Goal: Task Accomplishment & Management: Use online tool/utility

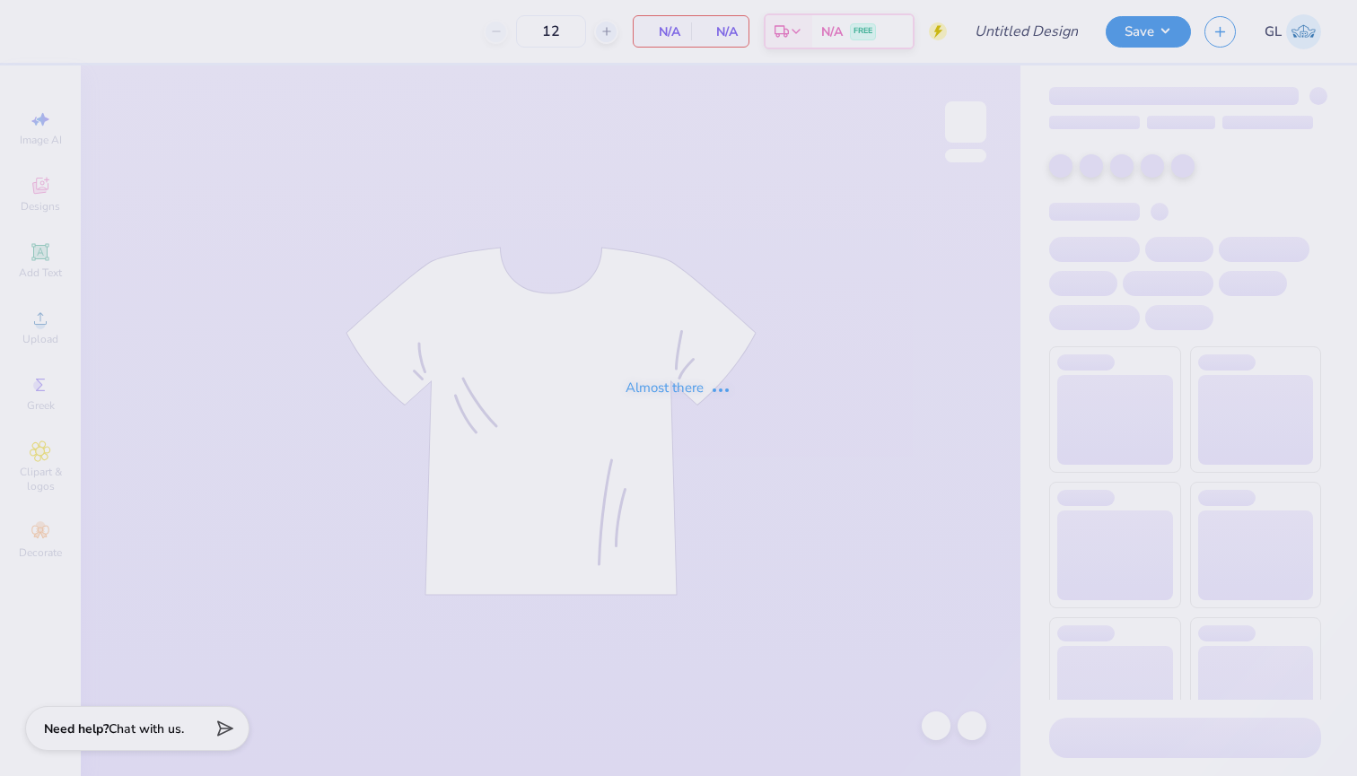
type input "LXA Fall 2025 Tshirt"
type input "25"
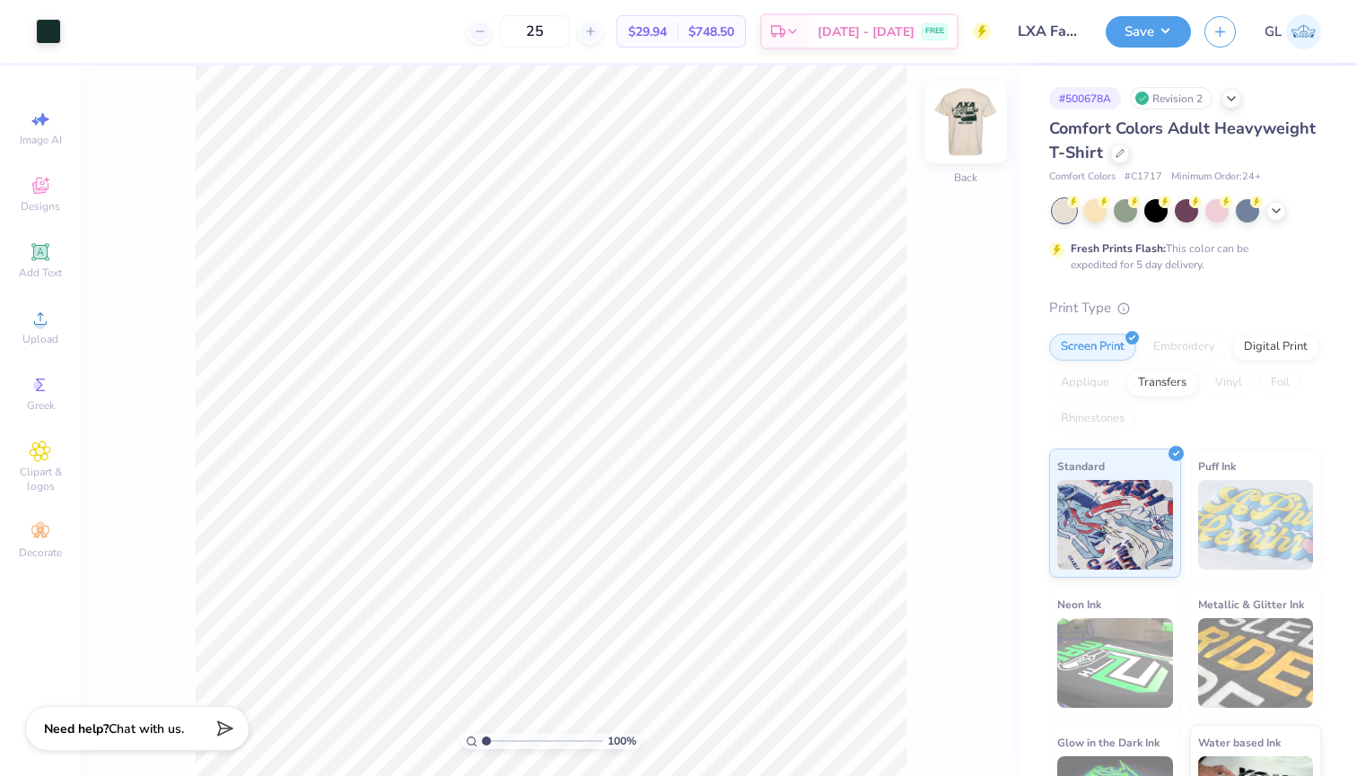
click at [970, 131] on img at bounding box center [966, 122] width 72 height 72
click at [966, 129] on img at bounding box center [966, 122] width 72 height 72
type input "3.16"
type input "0.86"
type input "6.05"
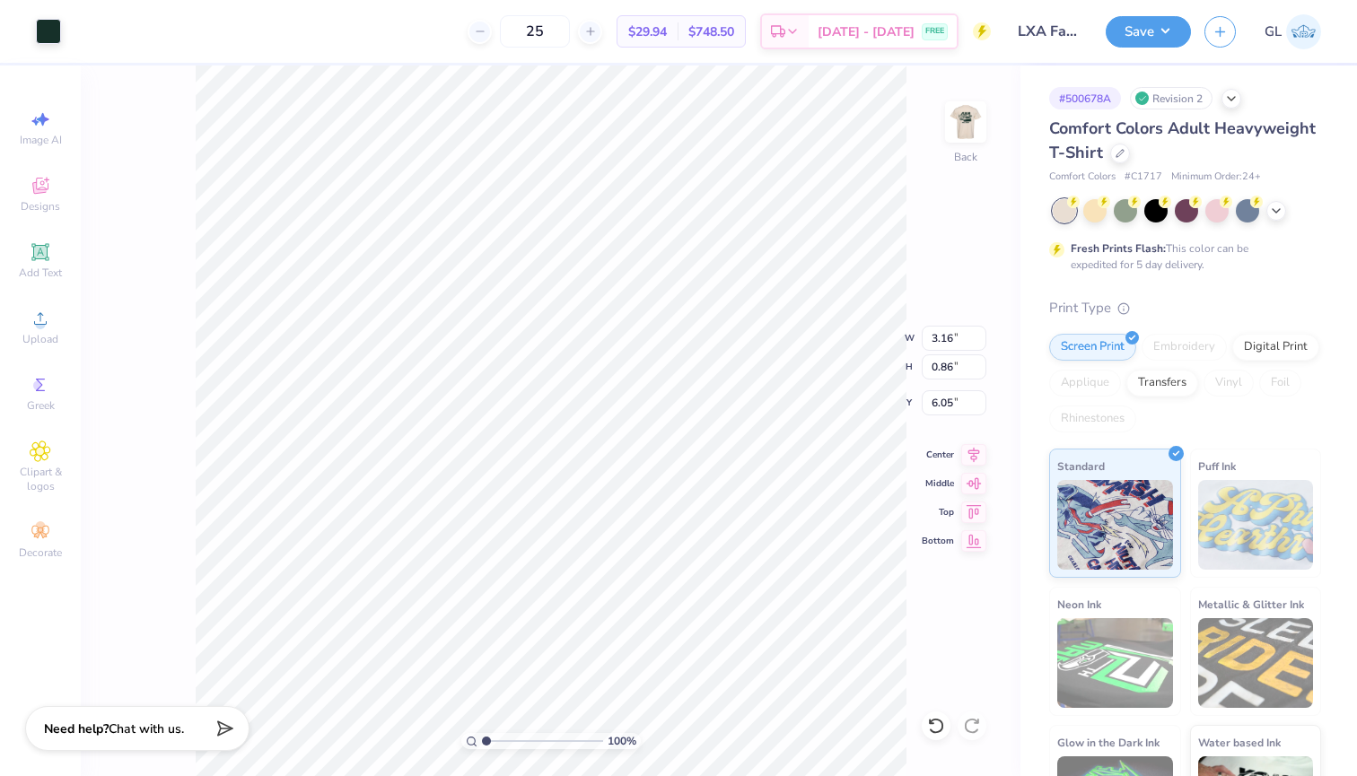
type input "2.38"
type input "0.65"
type input "1.31"
type input "0.64"
type input "0.63"
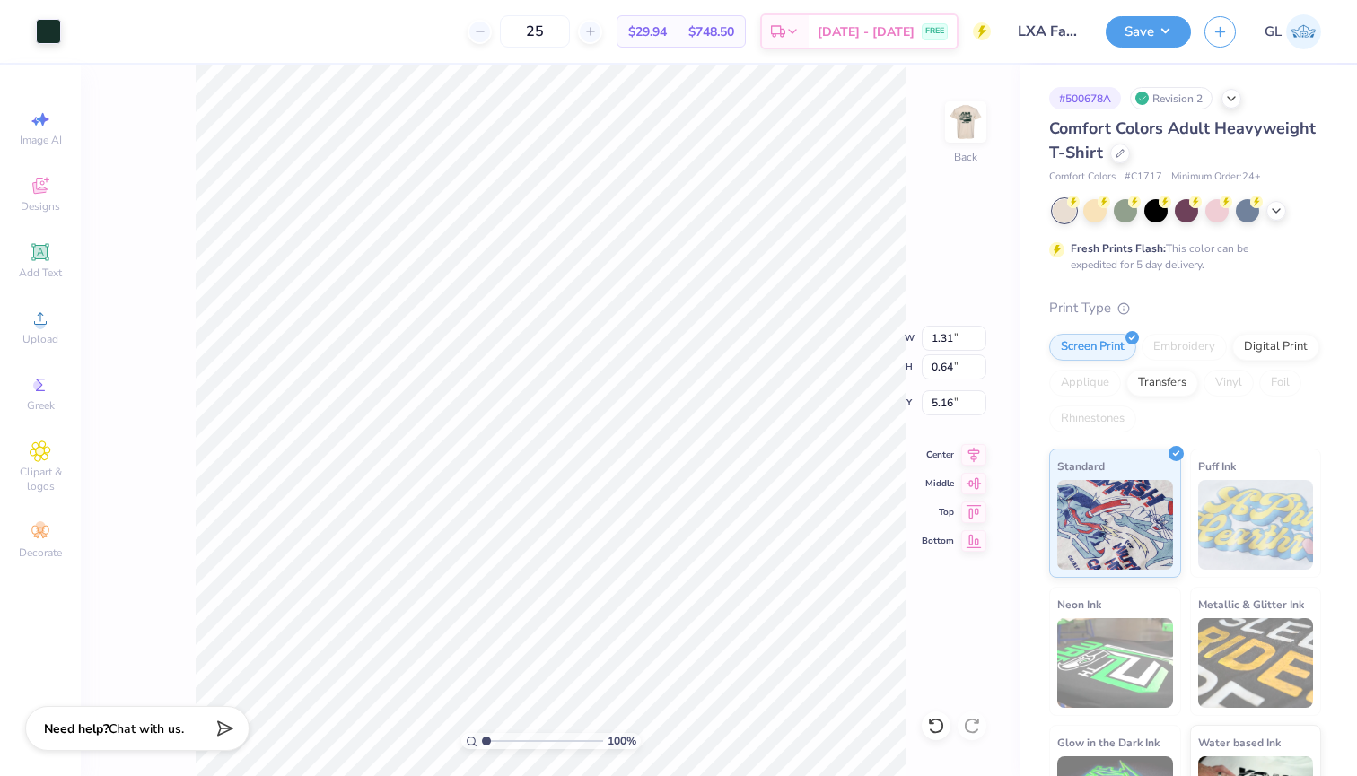
type input "0.65"
type input "5.15"
type input "1.31"
type input "4.56"
type input "4.94"
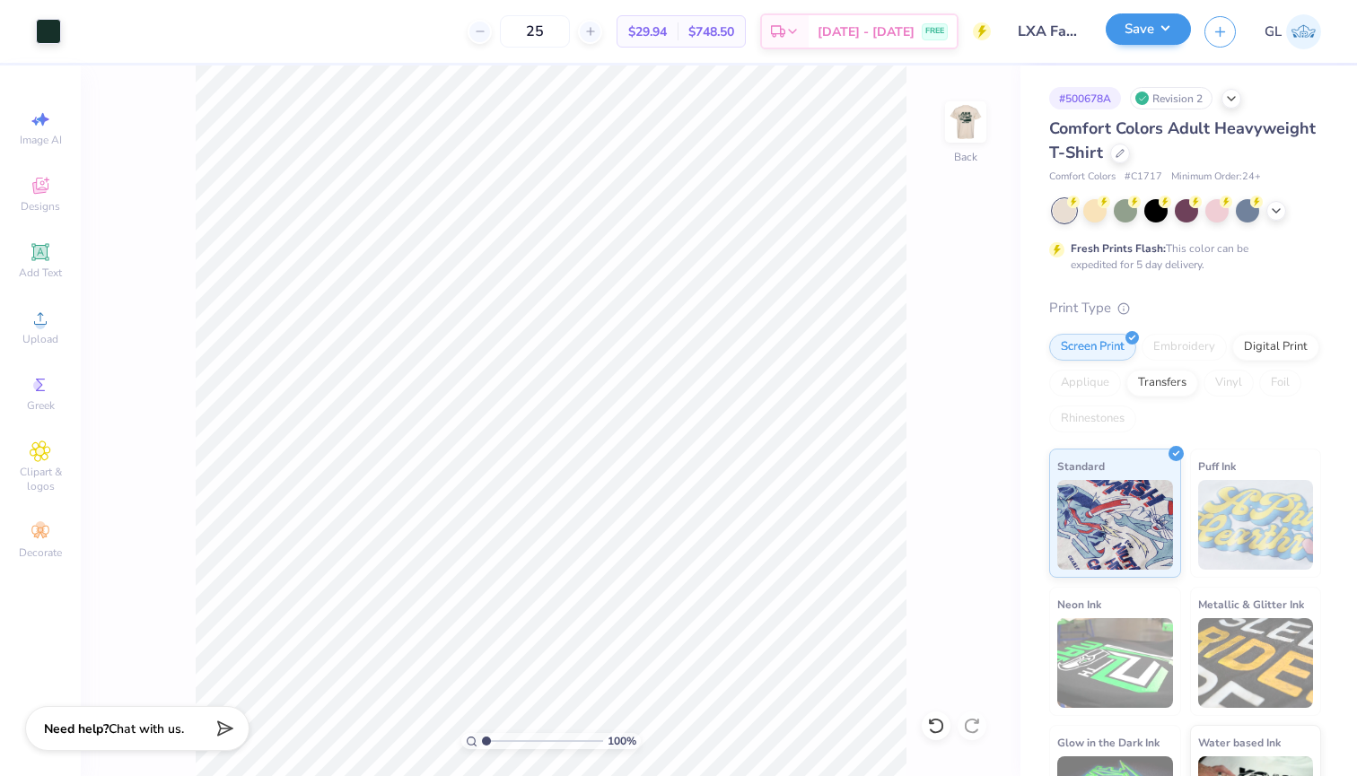
click at [1164, 39] on button "Save" at bounding box center [1148, 28] width 85 height 31
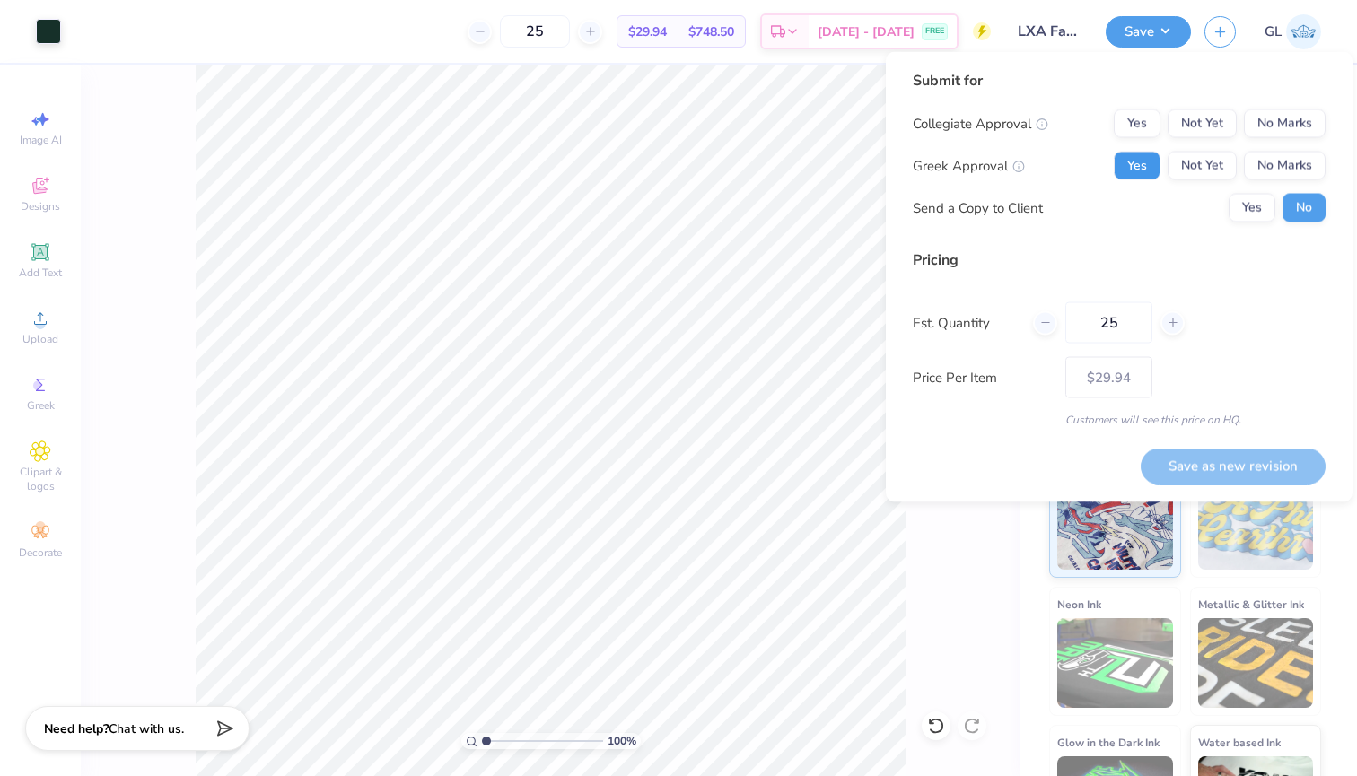
click at [1150, 162] on button "Yes" at bounding box center [1137, 166] width 47 height 29
click at [1303, 128] on button "No Marks" at bounding box center [1285, 123] width 82 height 29
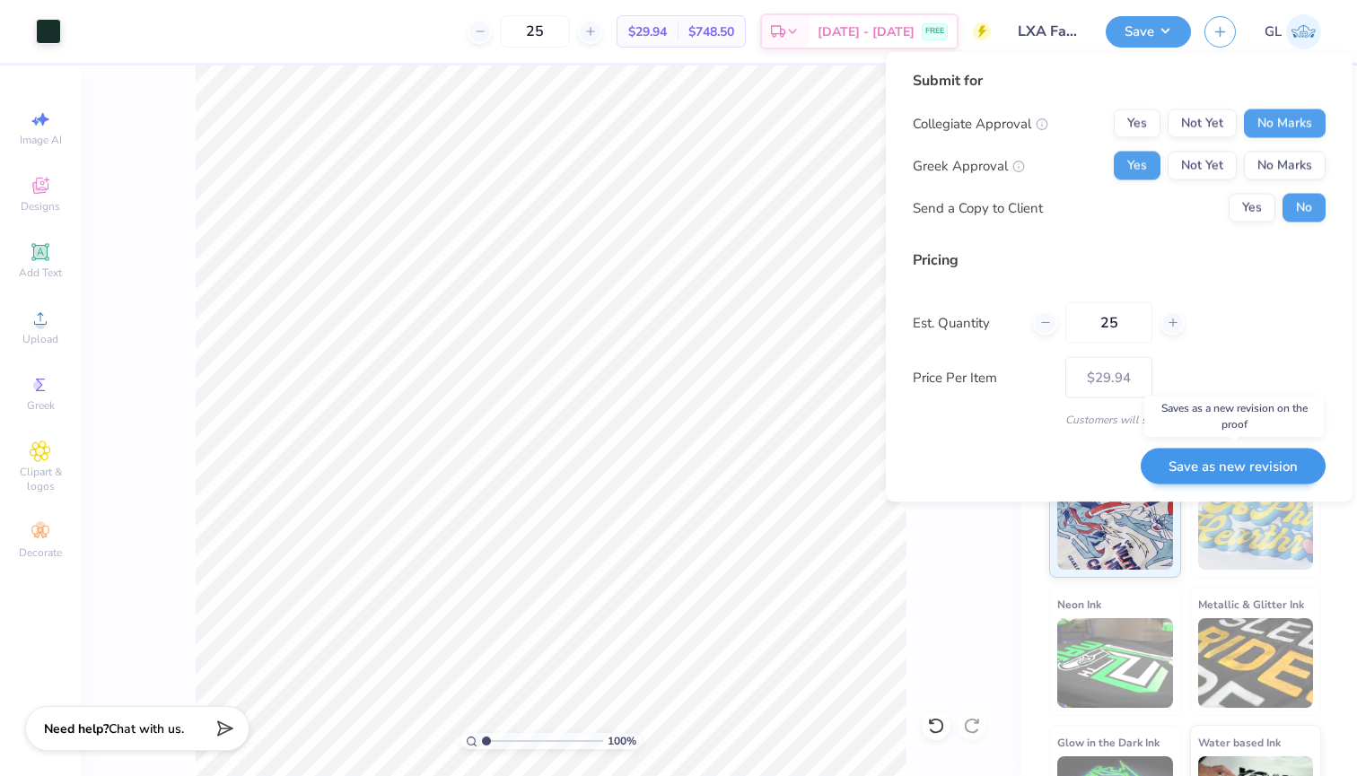
click at [1200, 464] on button "Save as new revision" at bounding box center [1233, 466] width 185 height 37
type input "$29.94"
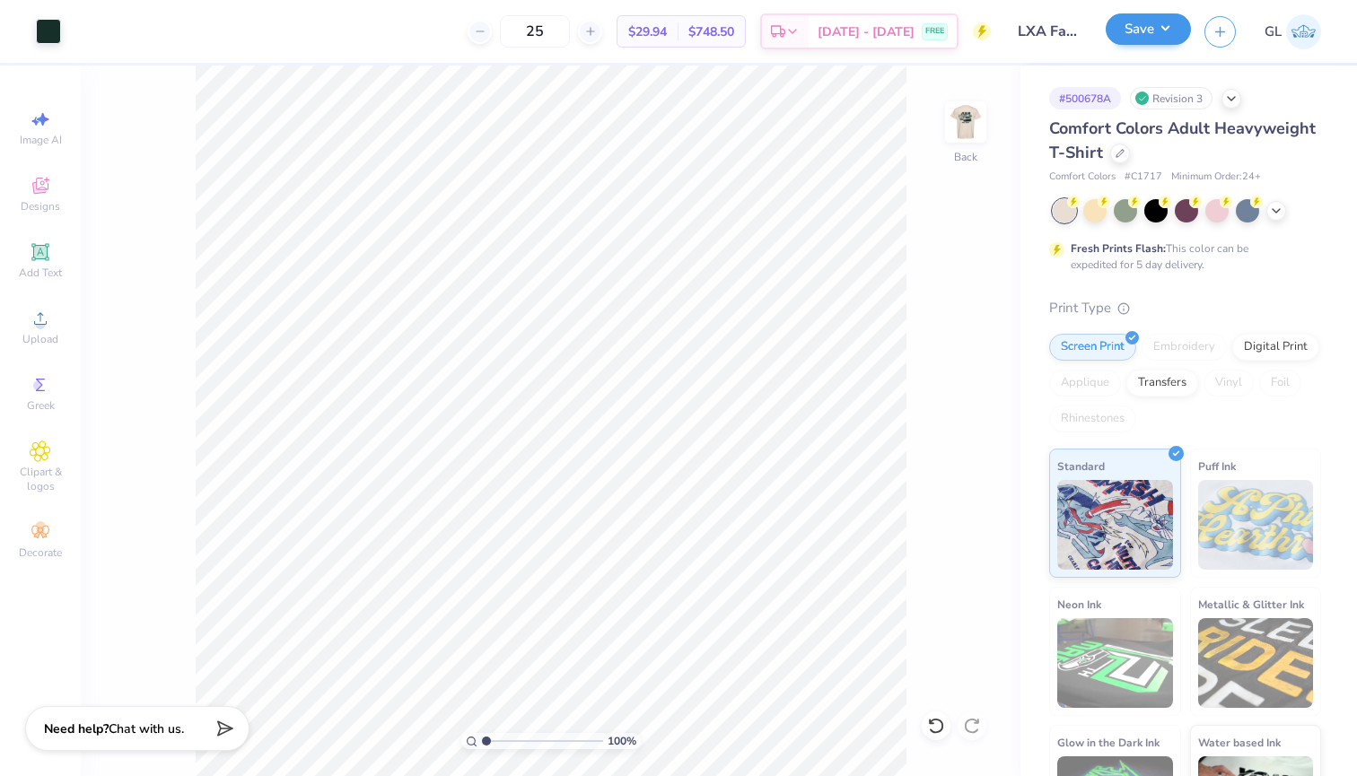
click at [1151, 23] on button "Save" at bounding box center [1148, 28] width 85 height 31
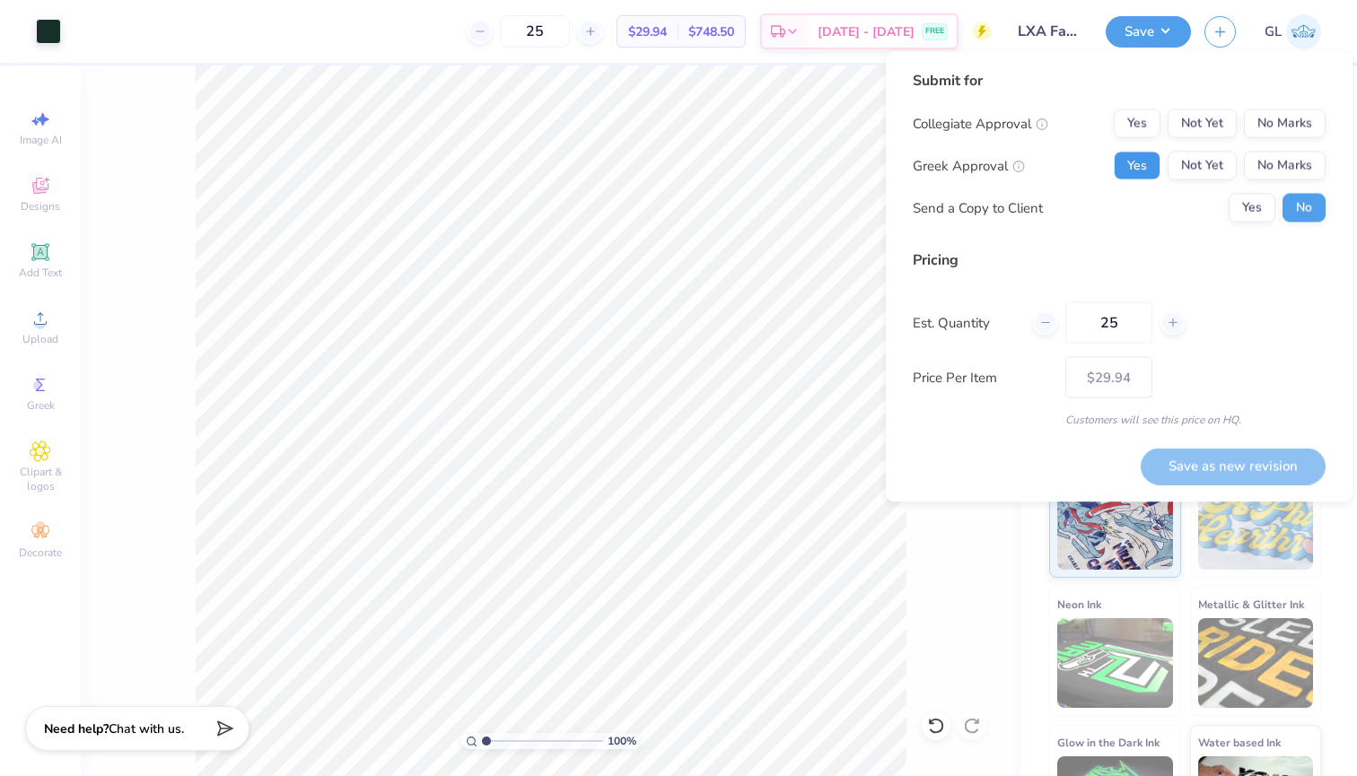
click at [1152, 162] on button "Yes" at bounding box center [1137, 166] width 47 height 29
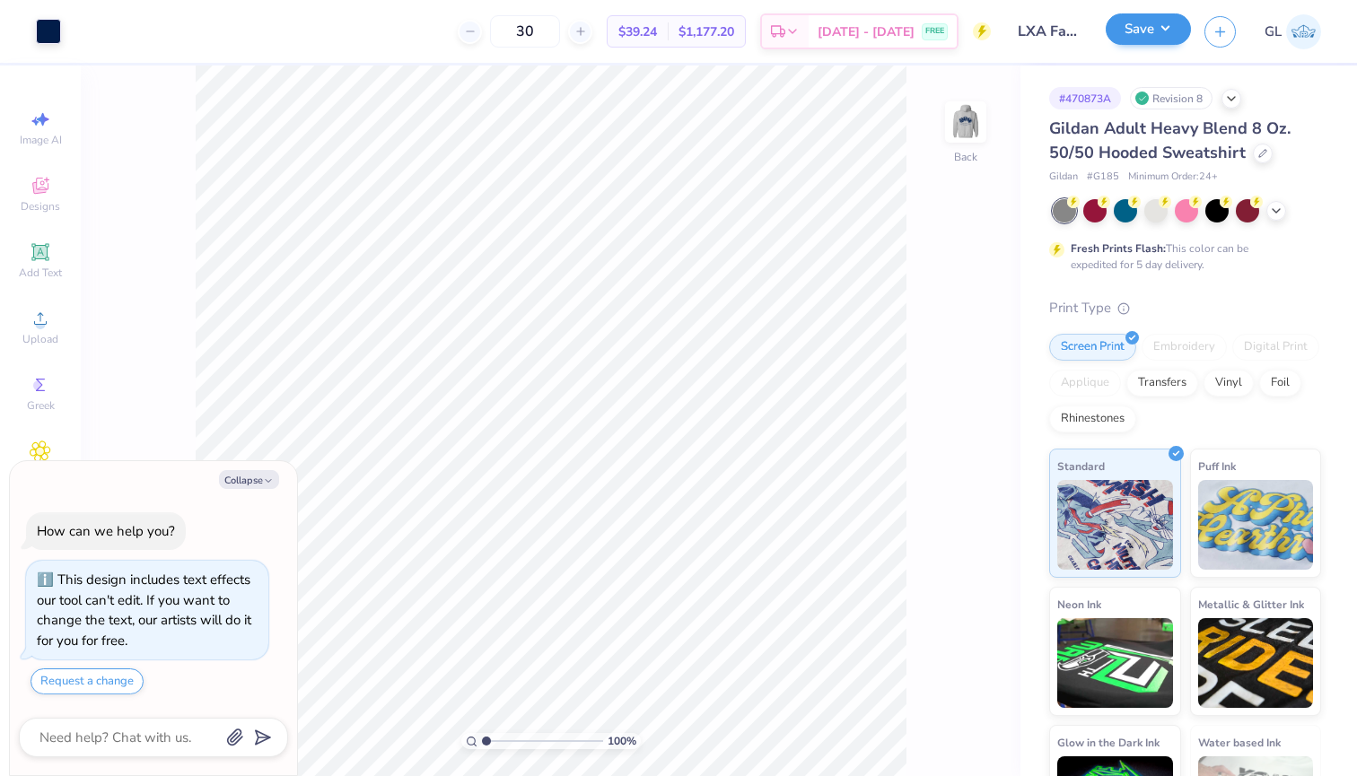
click at [1156, 31] on button "Save" at bounding box center [1148, 28] width 85 height 31
type textarea "x"
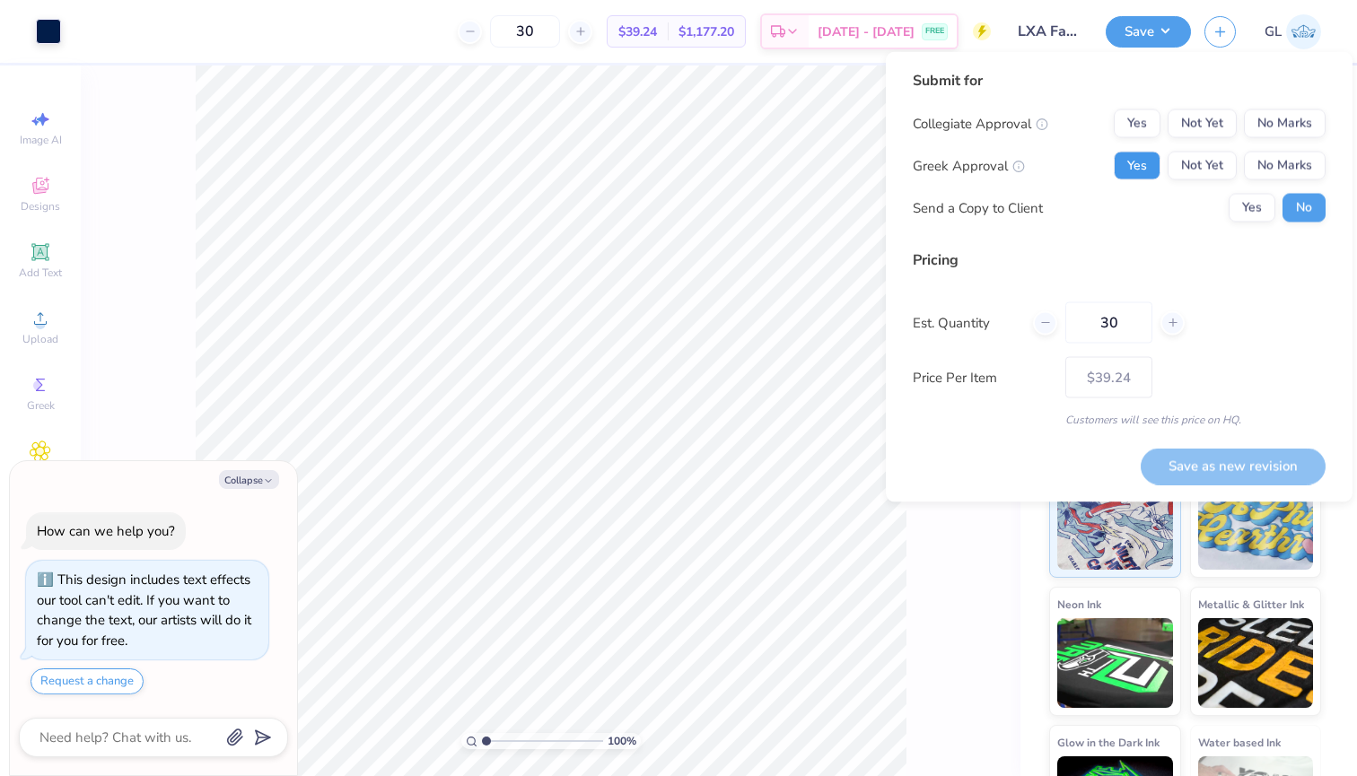
click at [1135, 176] on button "Yes" at bounding box center [1137, 166] width 47 height 29
click at [1268, 118] on button "No Marks" at bounding box center [1285, 123] width 82 height 29
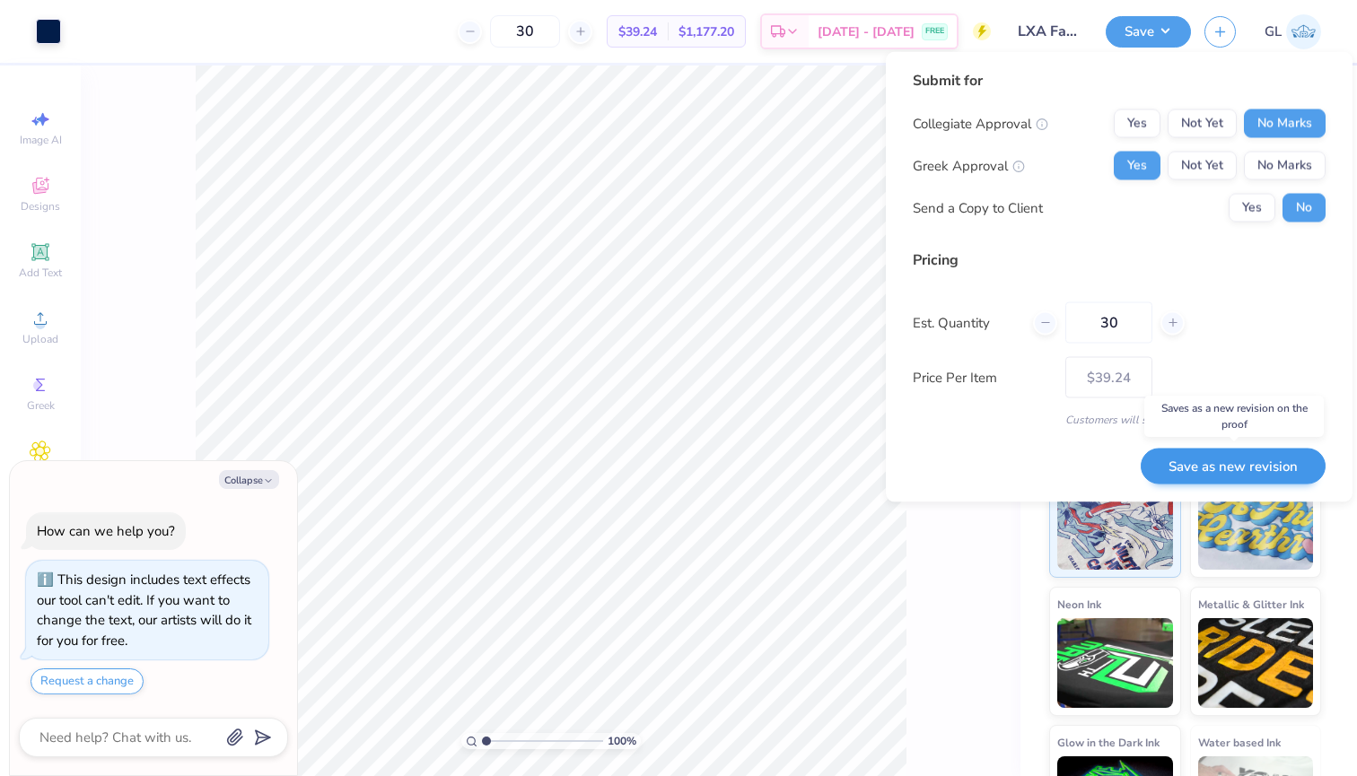
click at [1196, 468] on button "Save as new revision" at bounding box center [1233, 466] width 185 height 37
type input "$39.24"
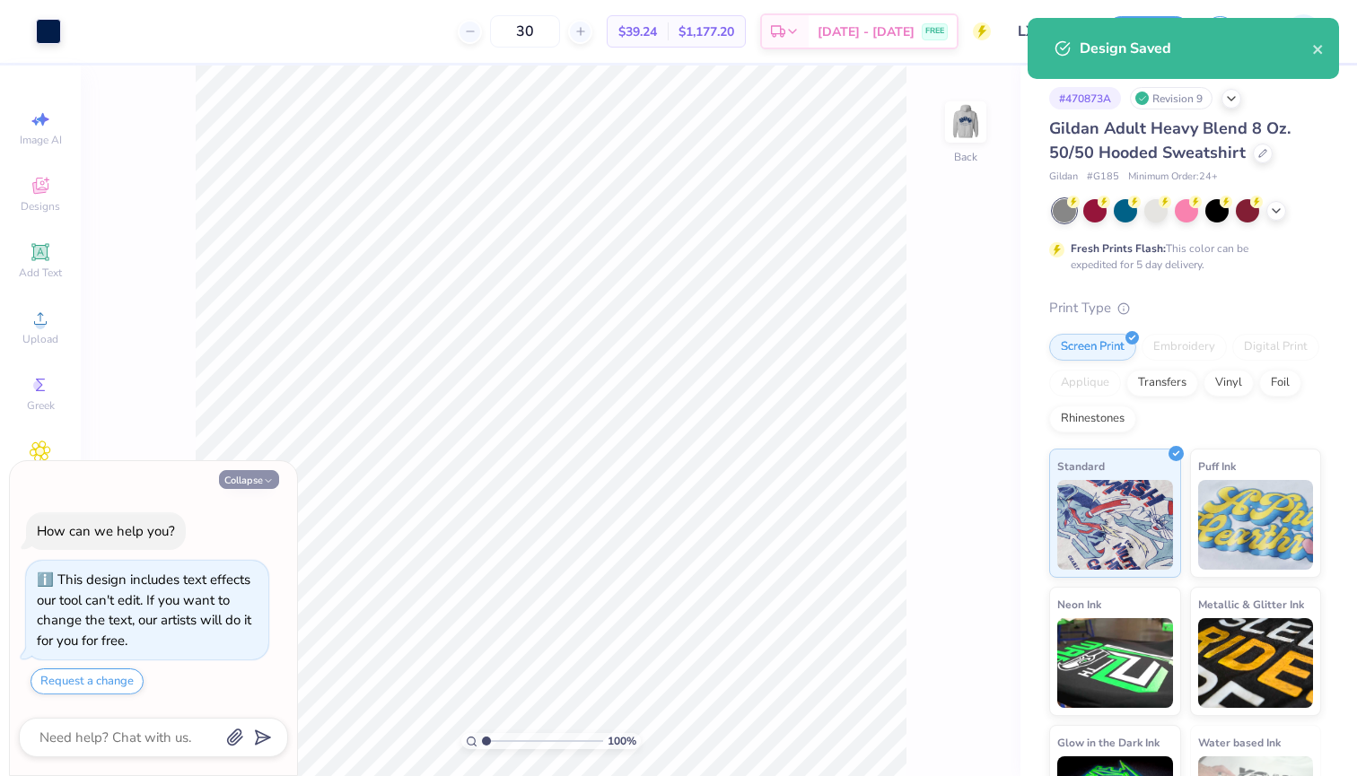
click at [254, 482] on button "Collapse" at bounding box center [249, 479] width 60 height 19
type textarea "x"
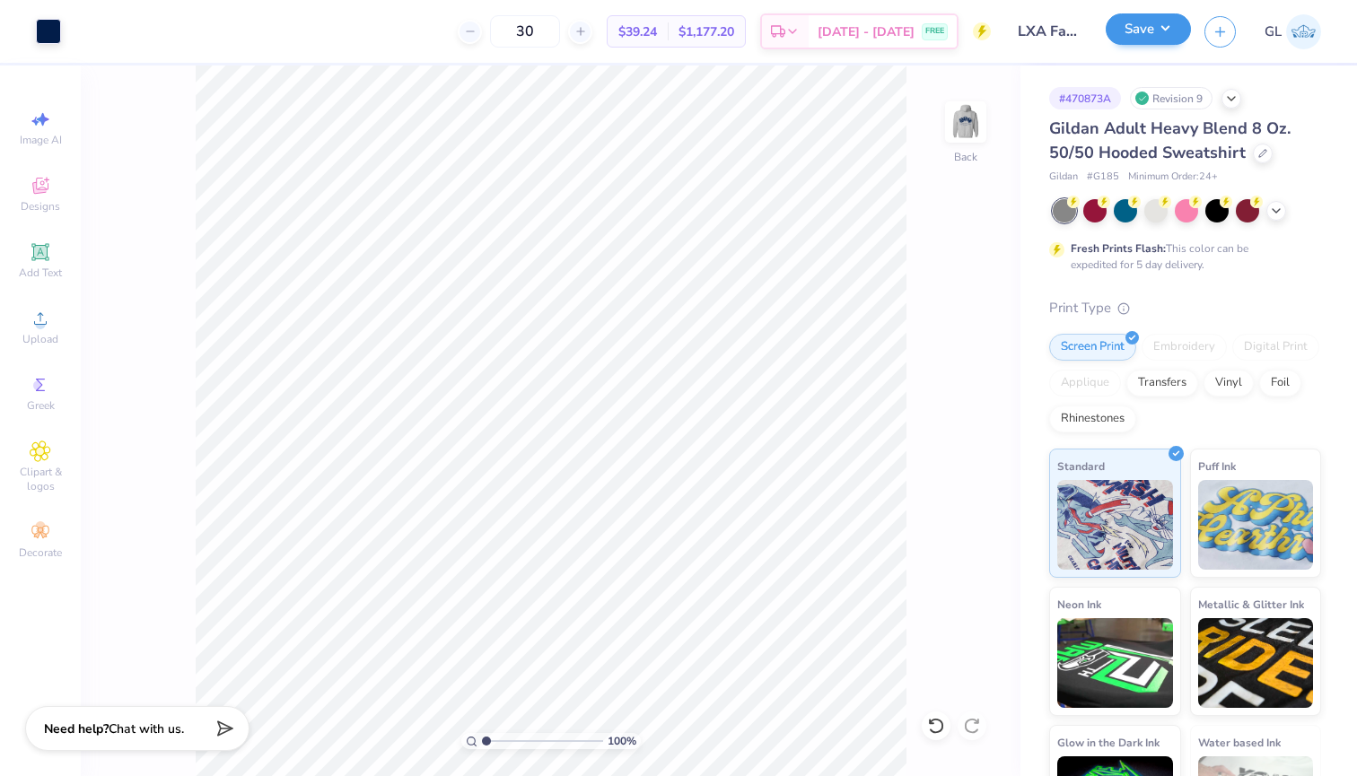
click at [1158, 39] on button "Save" at bounding box center [1148, 28] width 85 height 31
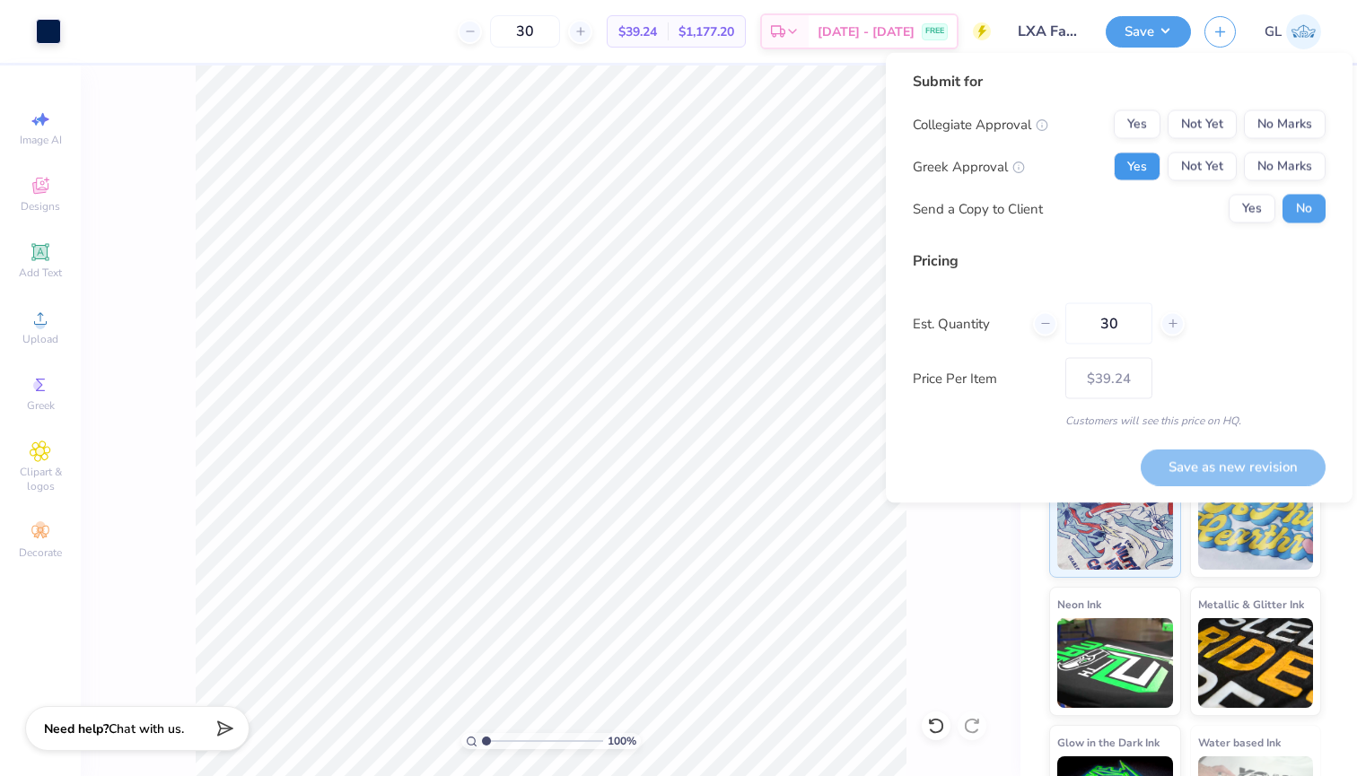
click at [1123, 176] on button "Yes" at bounding box center [1137, 167] width 47 height 29
click at [1309, 138] on button "No Marks" at bounding box center [1285, 124] width 82 height 29
click at [1223, 482] on button "Save as new revision" at bounding box center [1233, 467] width 185 height 37
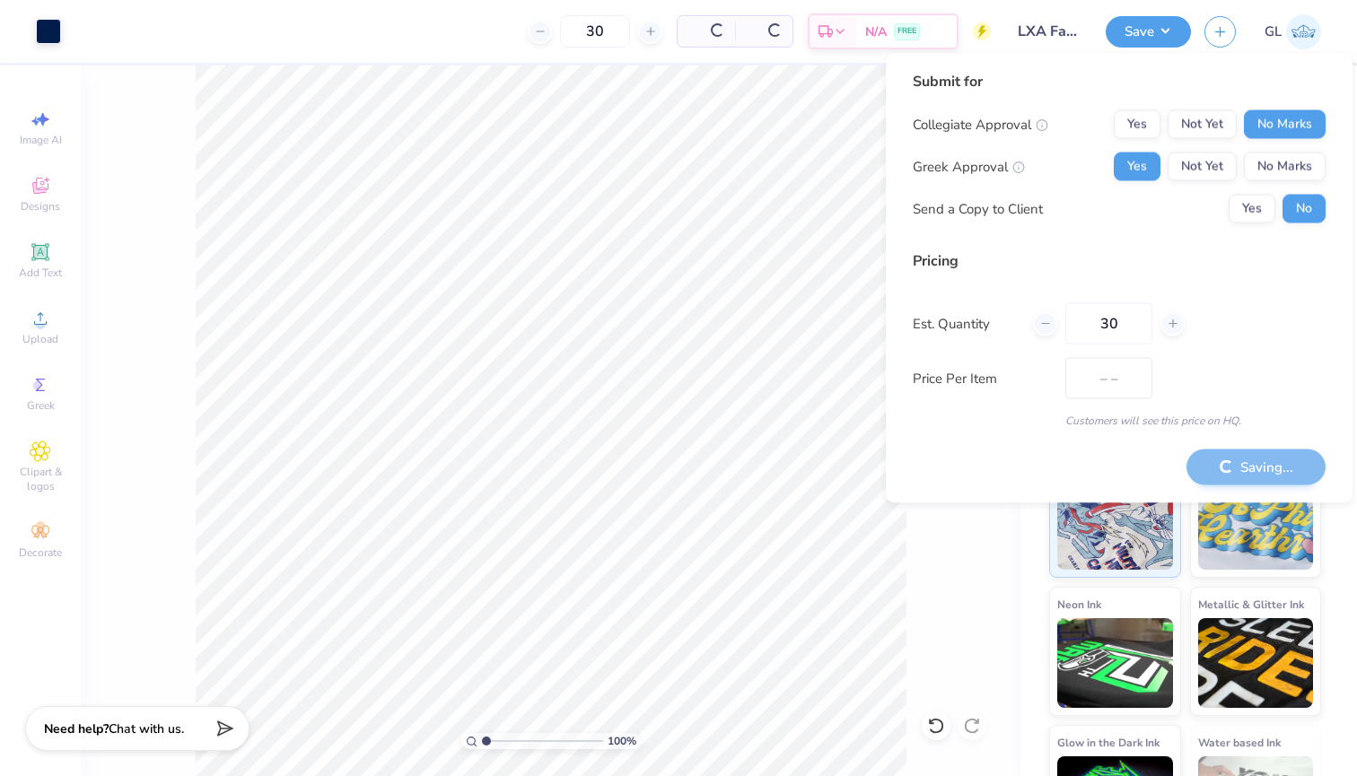
type input "$39.24"
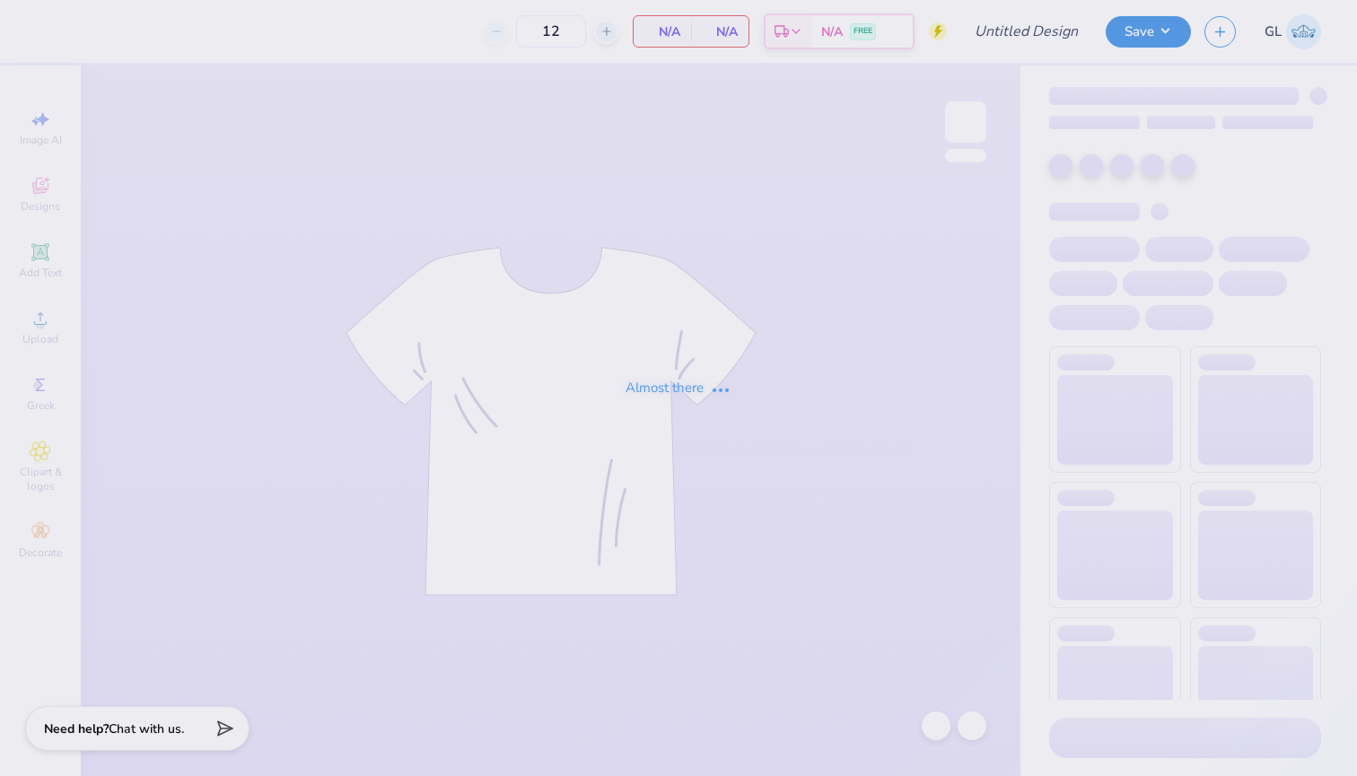
type input "LXA Fall 2025 Tshirt"
type input "25"
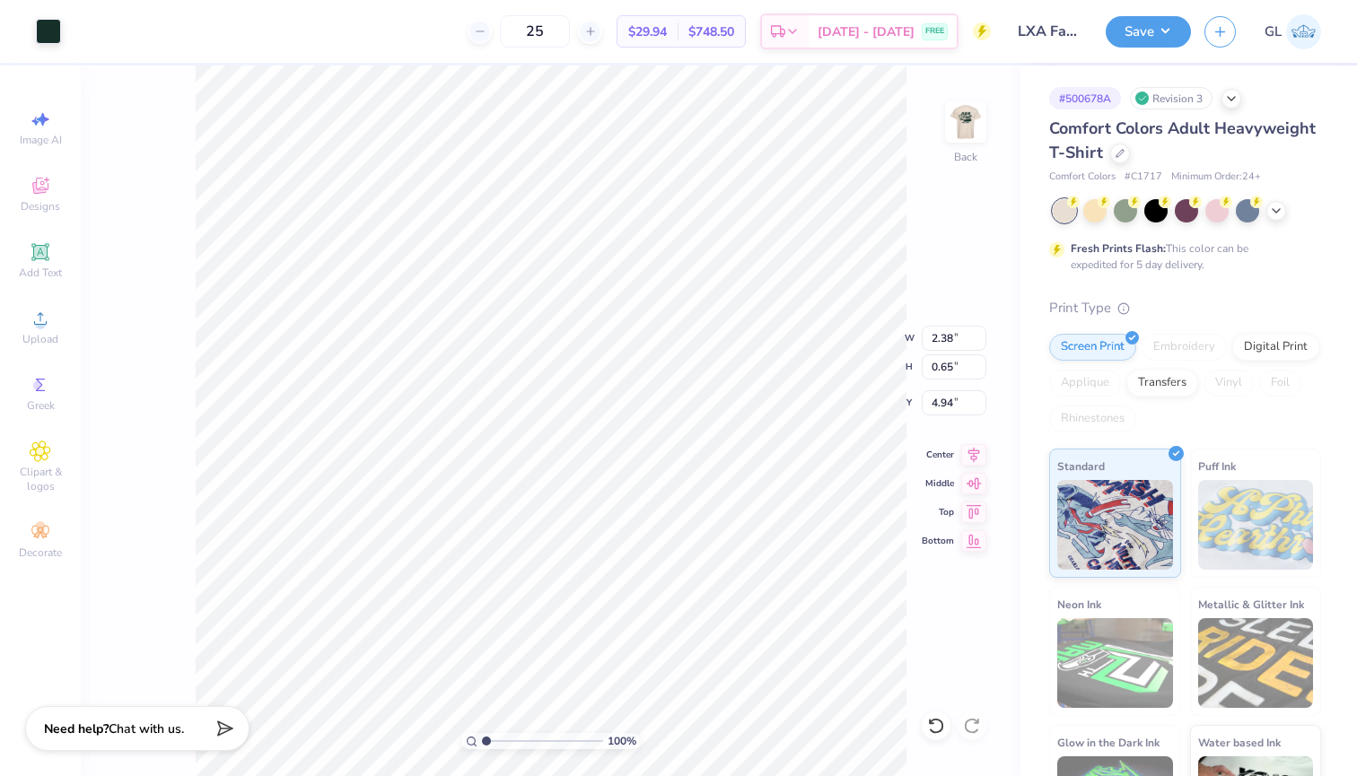
type input "4.60"
click at [184, 732] on span "Chat with us." at bounding box center [146, 726] width 75 height 17
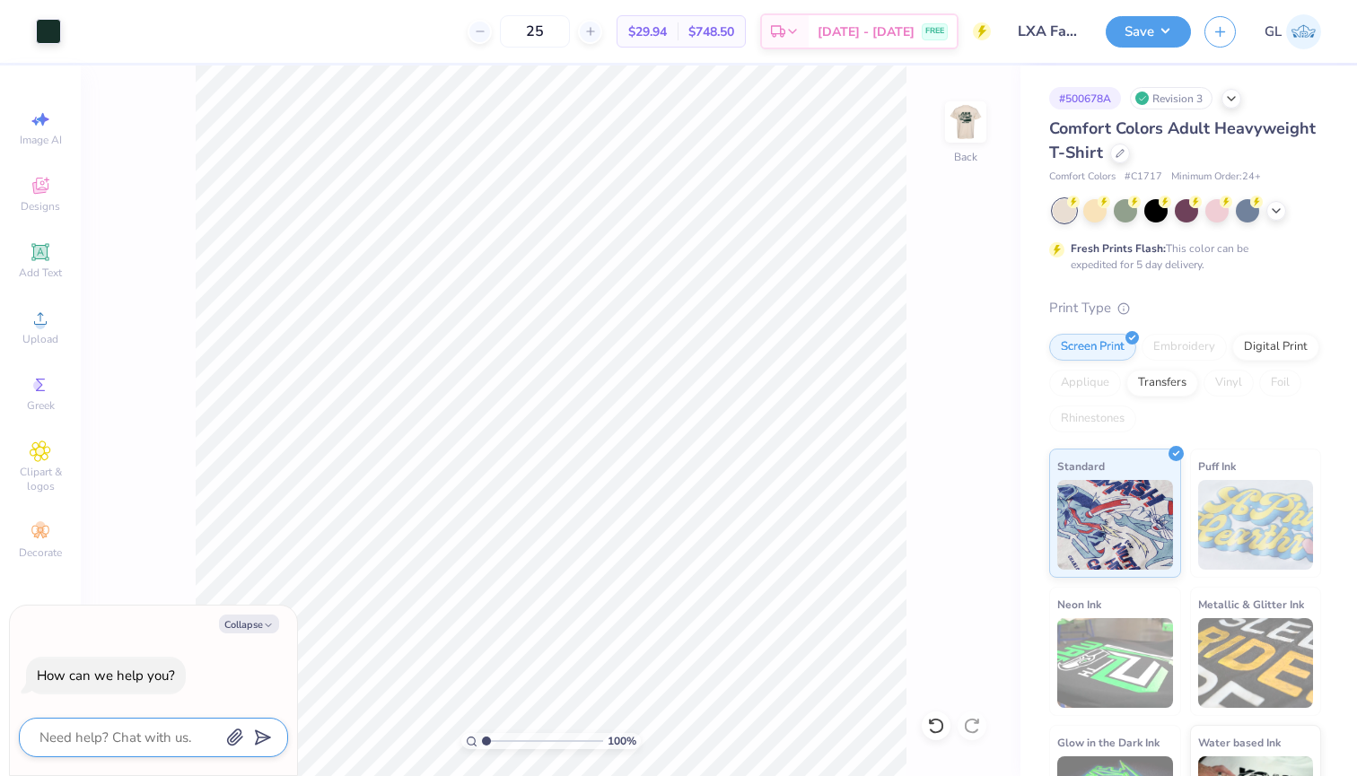
click at [135, 738] on textarea at bounding box center [129, 737] width 182 height 23
type textarea "w"
type textarea "x"
type textarea "wh"
type textarea "x"
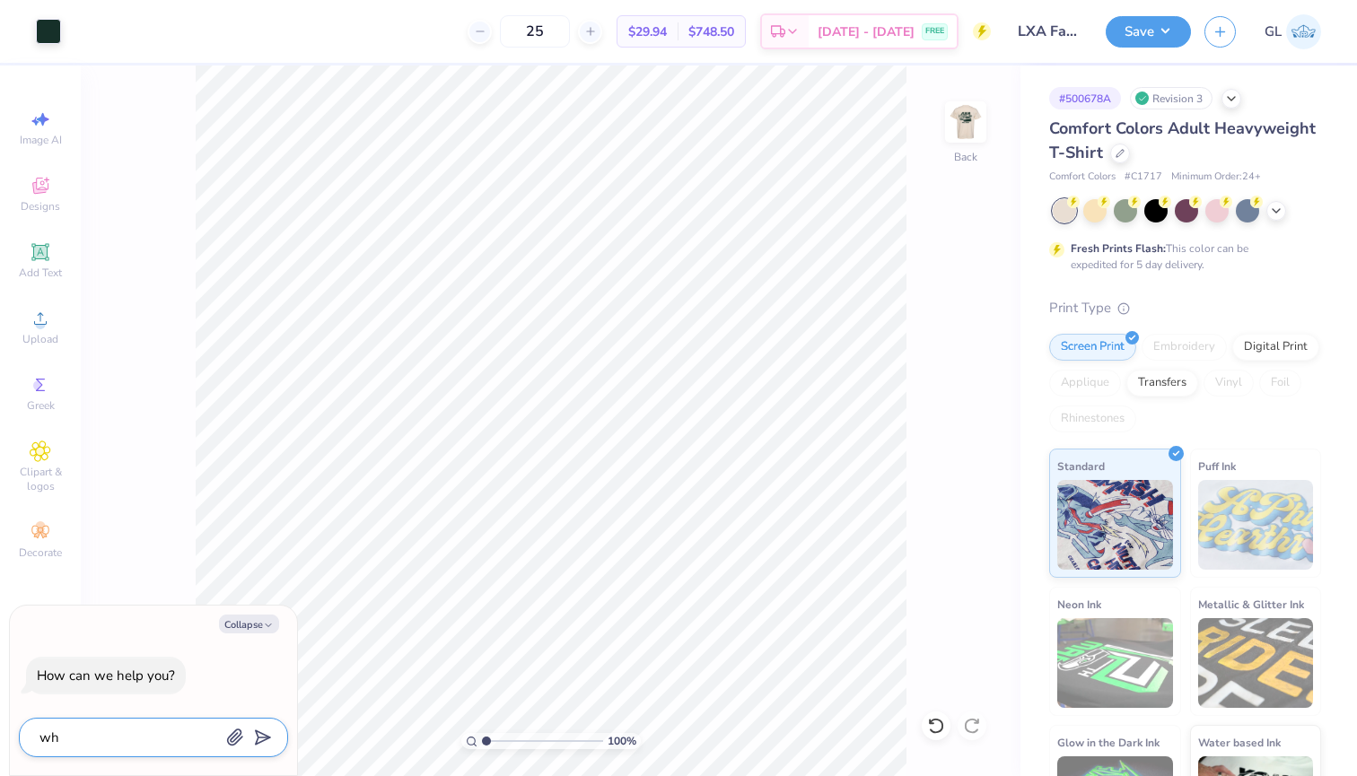
type textarea "wha"
type textarea "x"
type textarea "what"
type textarea "x"
type textarea "whats"
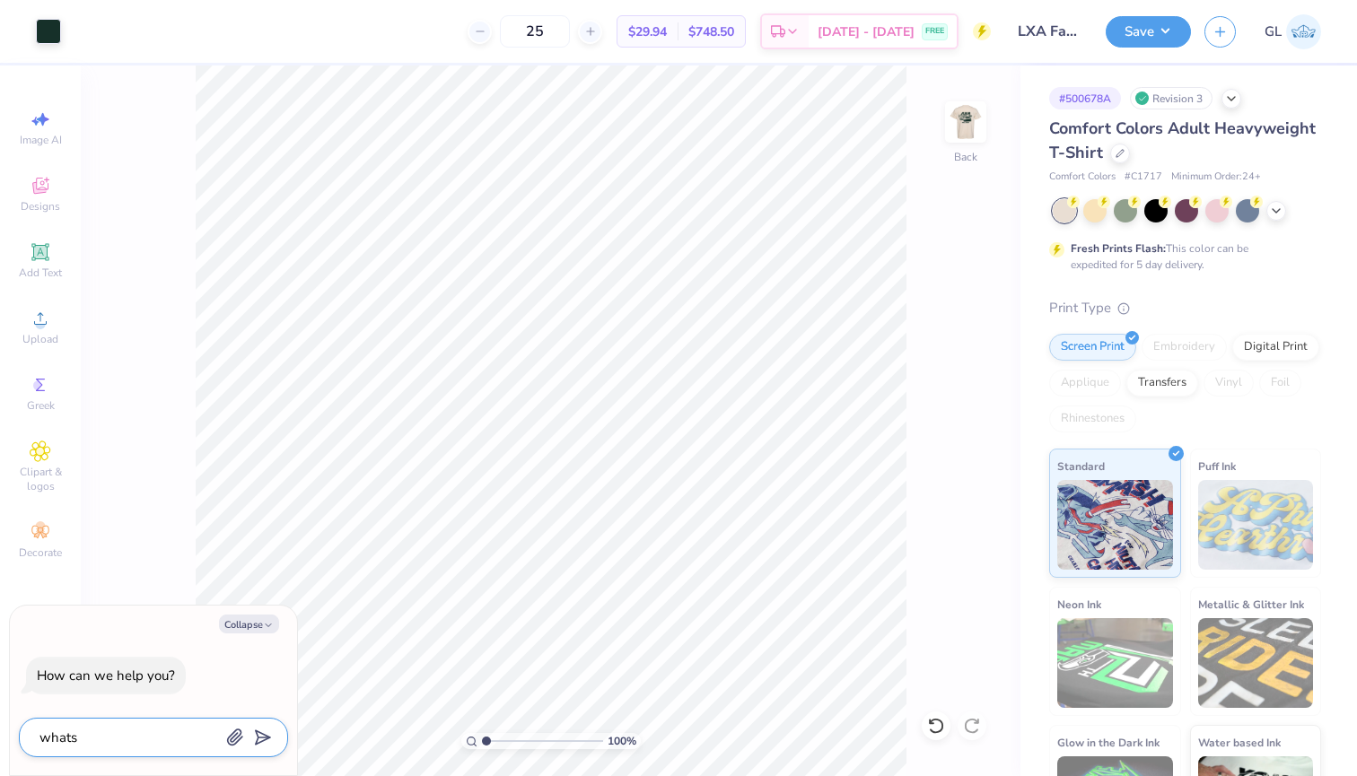
type textarea "x"
type textarea "whats"
type textarea "x"
type textarea "whats h"
type textarea "x"
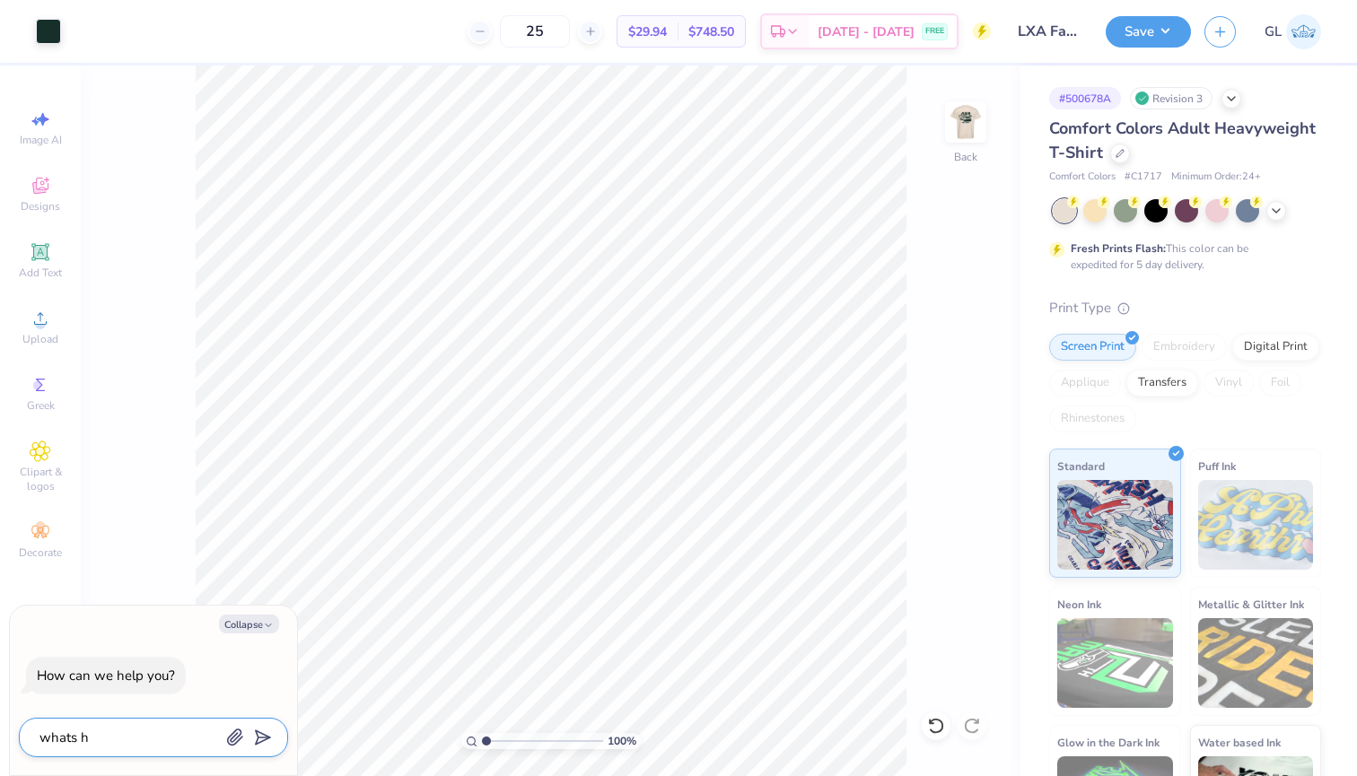
type textarea "whats"
type textarea "x"
type textarea "whats t"
type textarea "x"
type textarea "whats th"
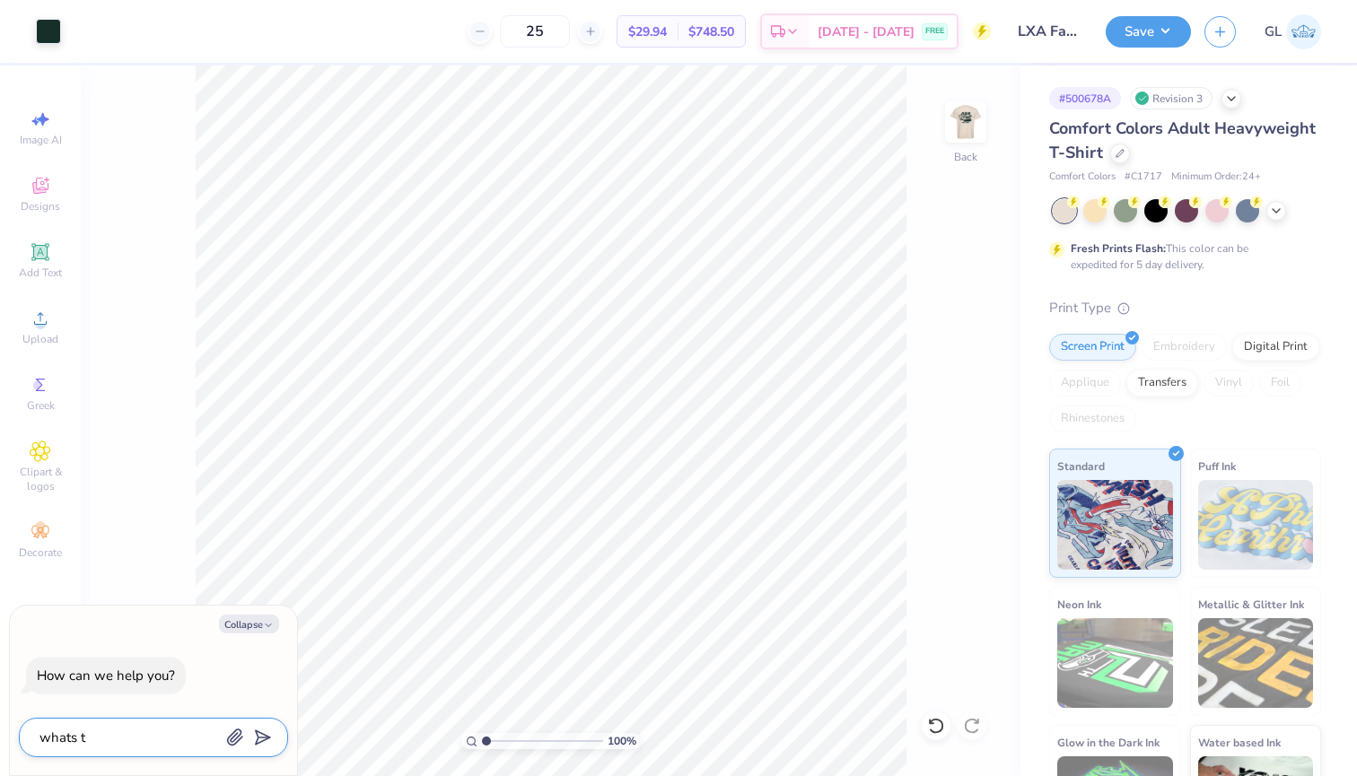
type textarea "x"
type textarea "whats the"
type textarea "x"
type textarea "whats the"
type textarea "x"
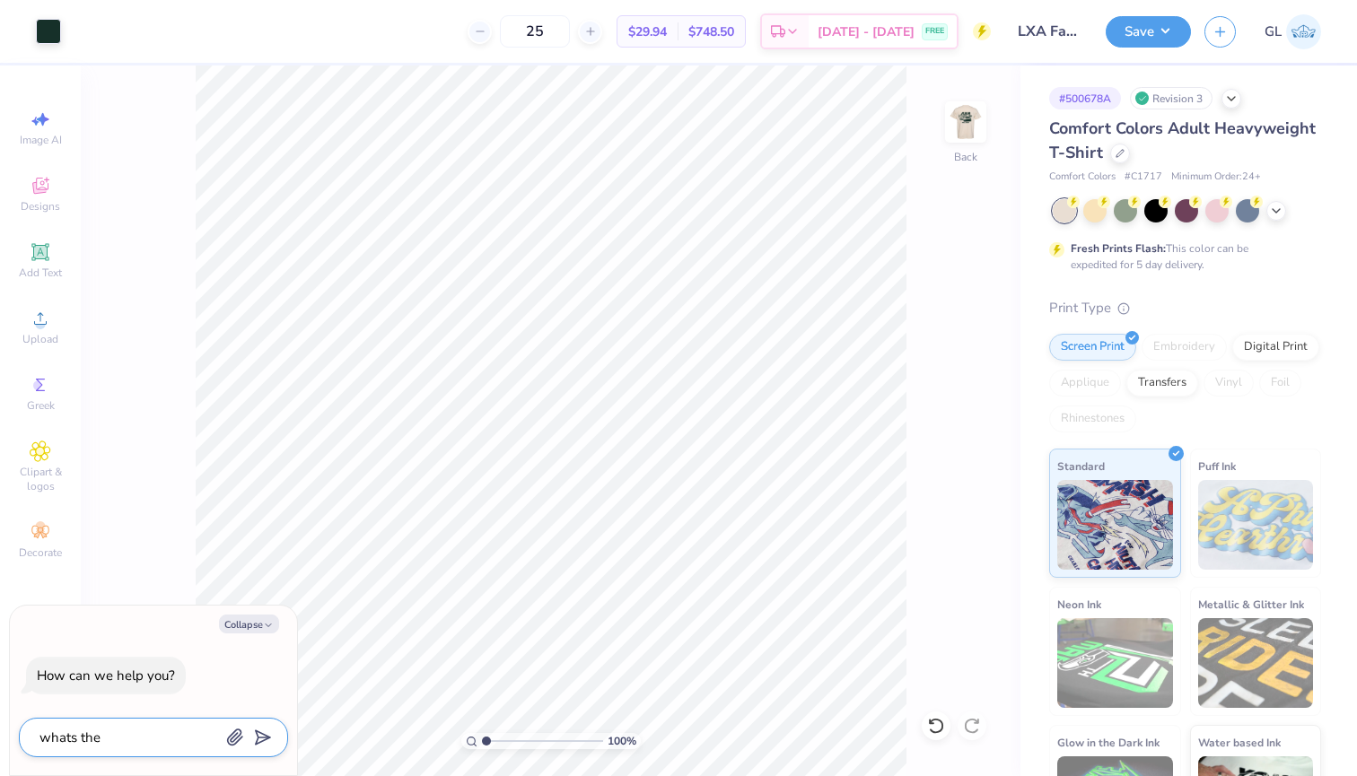
type textarea "whats the r"
type textarea "x"
type textarea "whats the re"
type textarea "x"
type textarea "whats the rec"
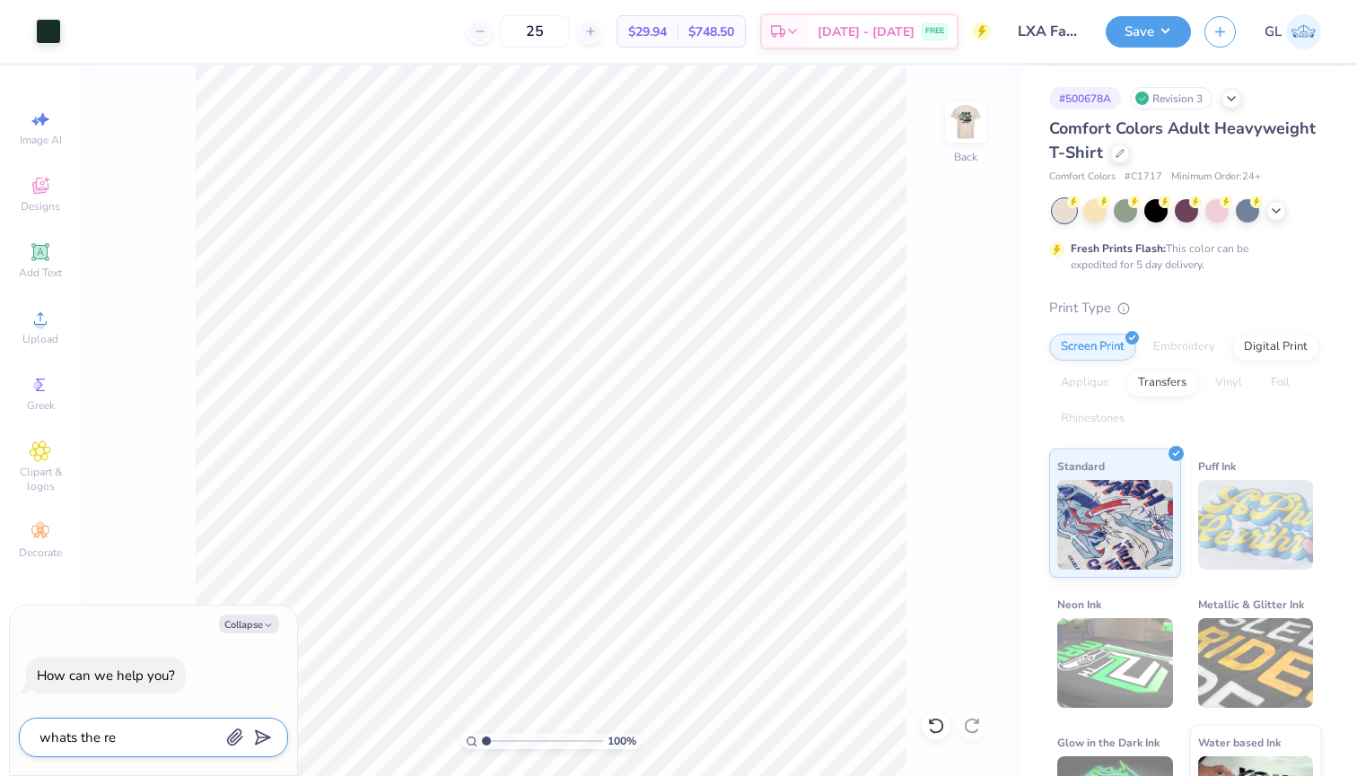
type textarea "x"
type textarea "whats the recc"
type textarea "x"
type textarea "whats the recco"
type textarea "x"
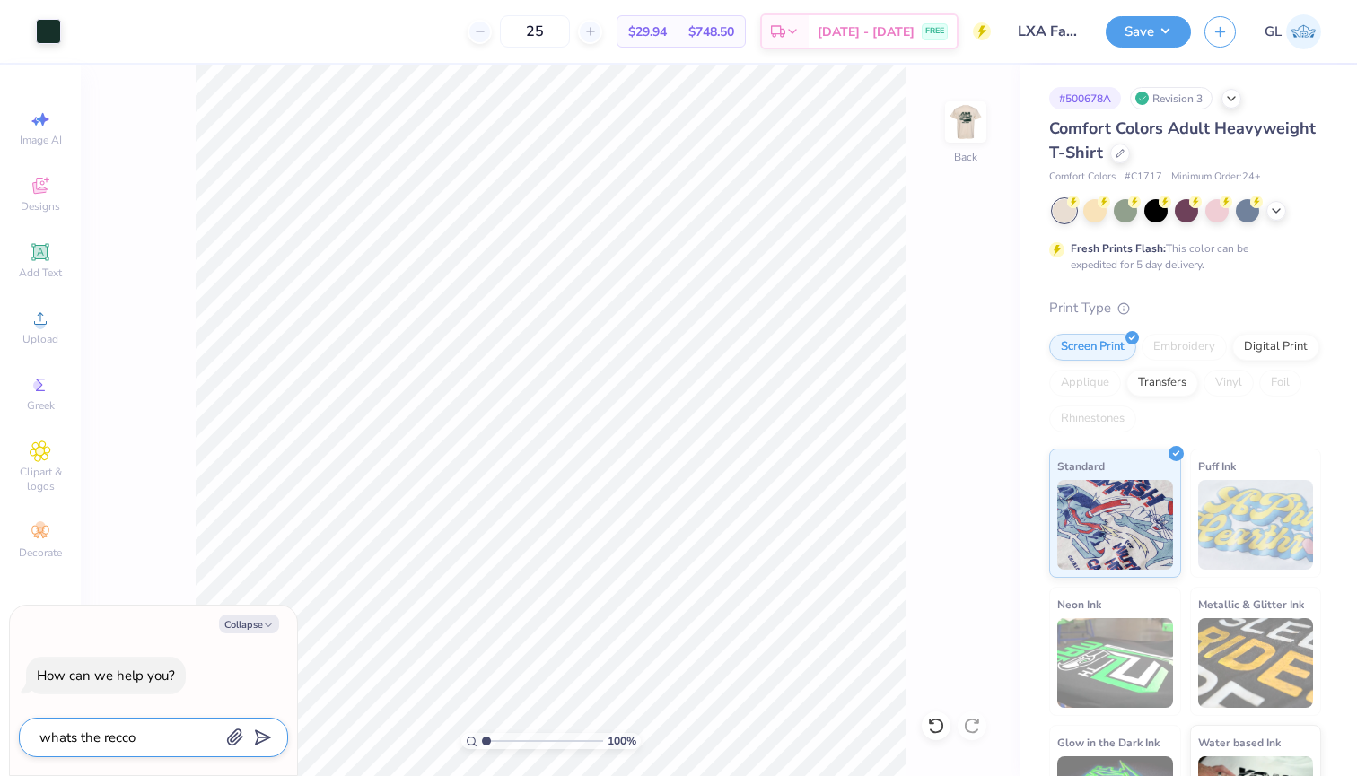
type textarea "whats the reccom"
type textarea "x"
type textarea "whats the reccome"
type textarea "x"
type textarea "whats the reccomen"
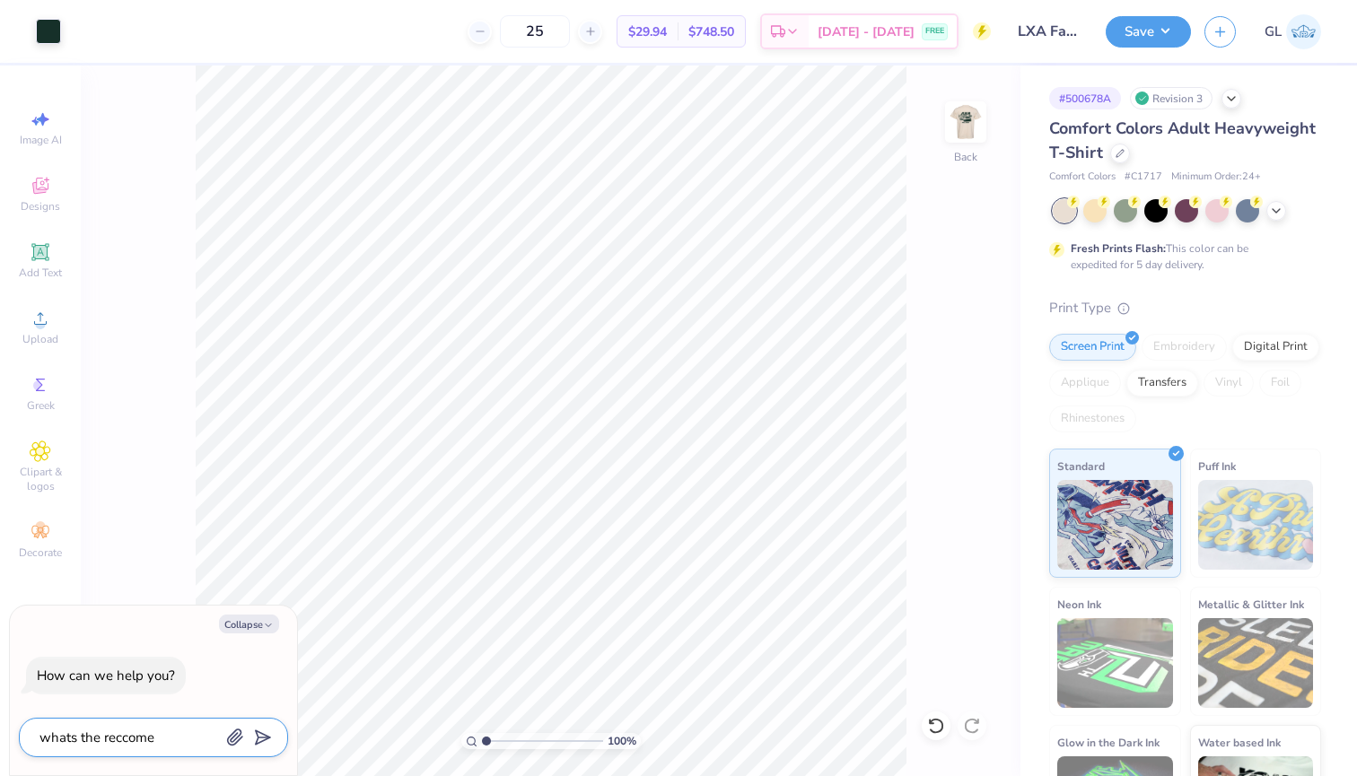
type textarea "x"
type textarea "whats the reccomend"
type textarea "x"
type textarea "whats the reccomende"
type textarea "x"
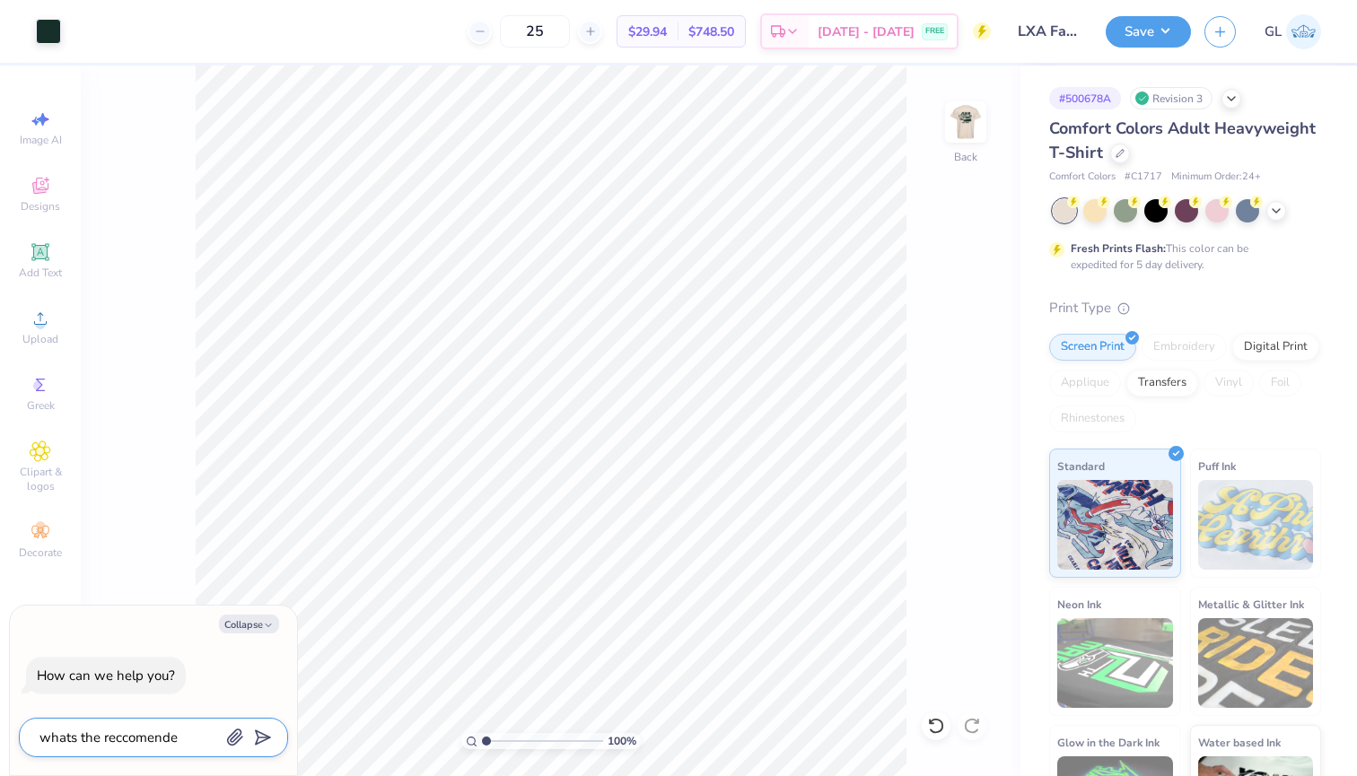
type textarea "whats the reccomended"
type textarea "x"
type textarea "whats the recommended"
type textarea "x"
type textarea "whats the recommended d"
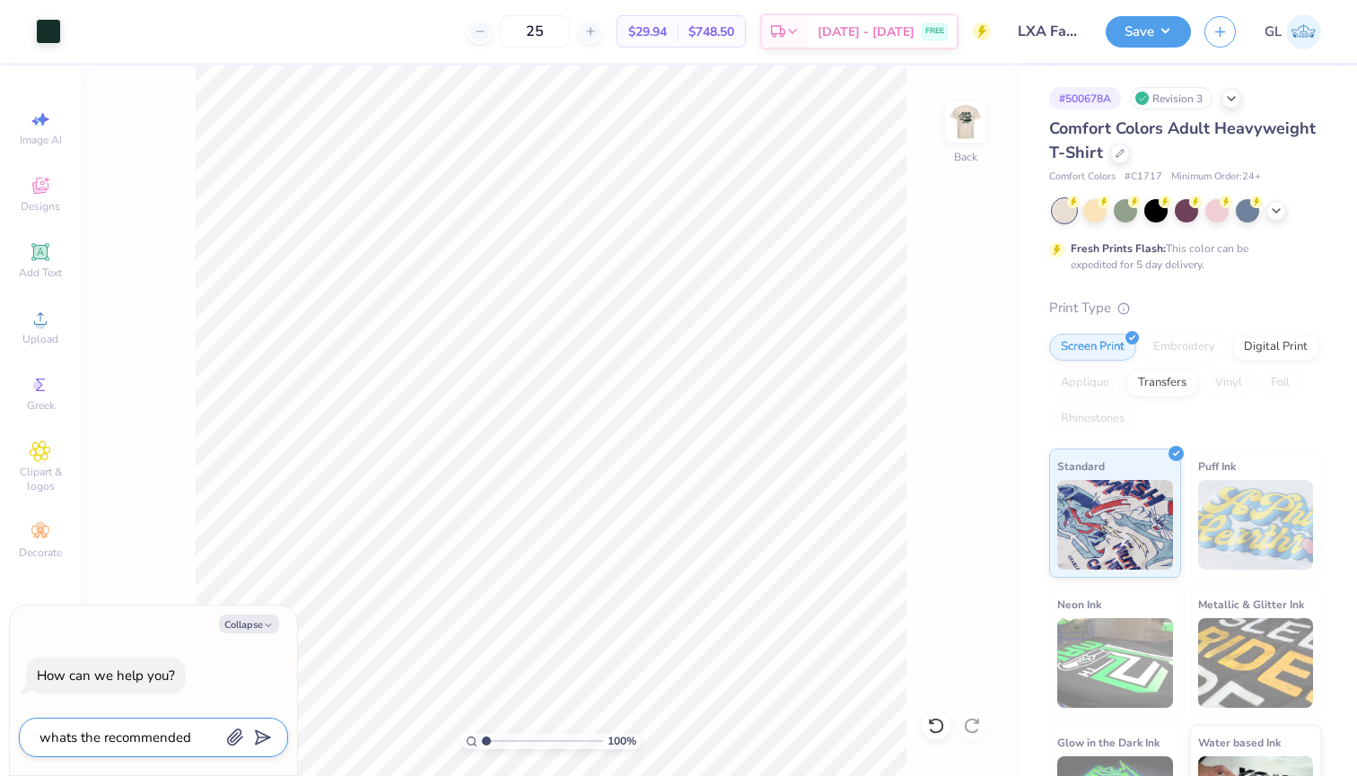
type textarea "x"
type textarea "whats the recommended di"
type textarea "x"
type textarea "whats the recommended dis"
type textarea "x"
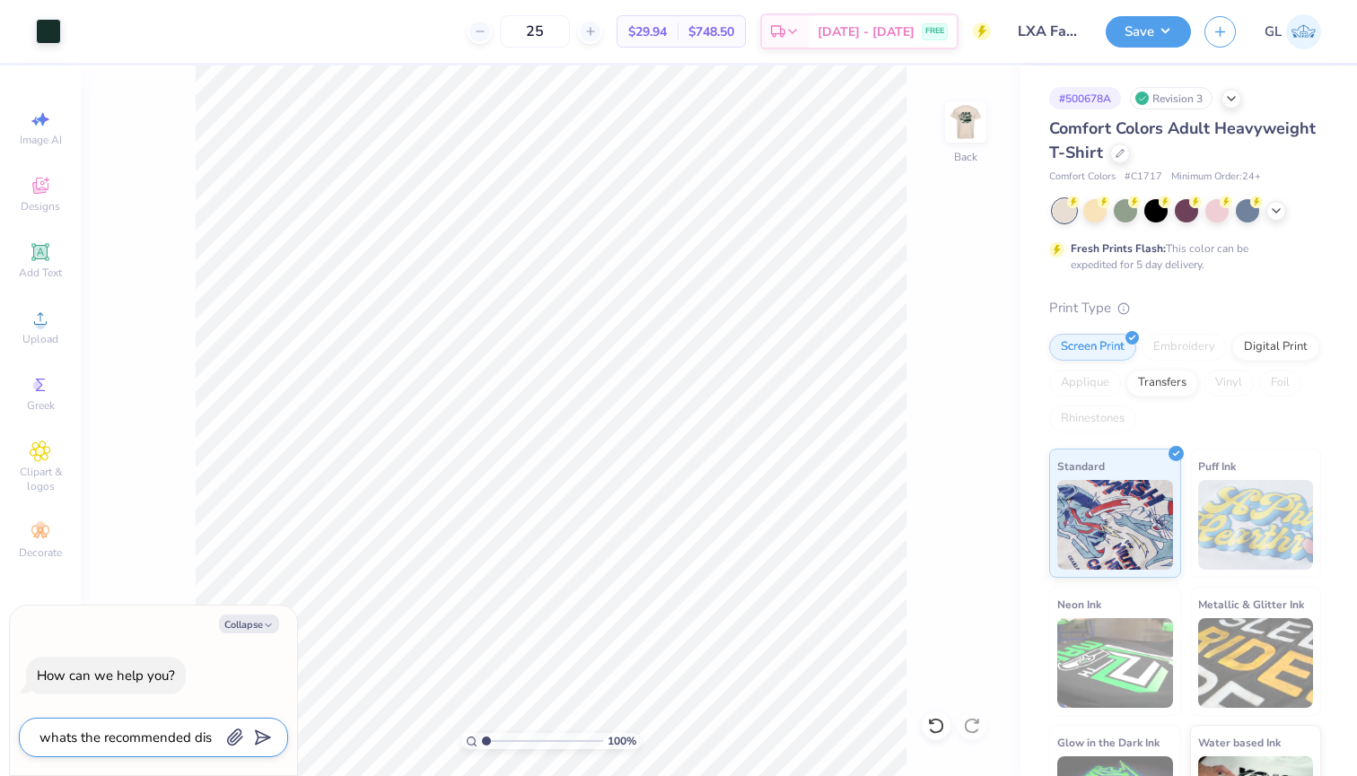
type textarea "whats the recommended dist"
type textarea "x"
type textarea "whats the recommended dista"
type textarea "x"
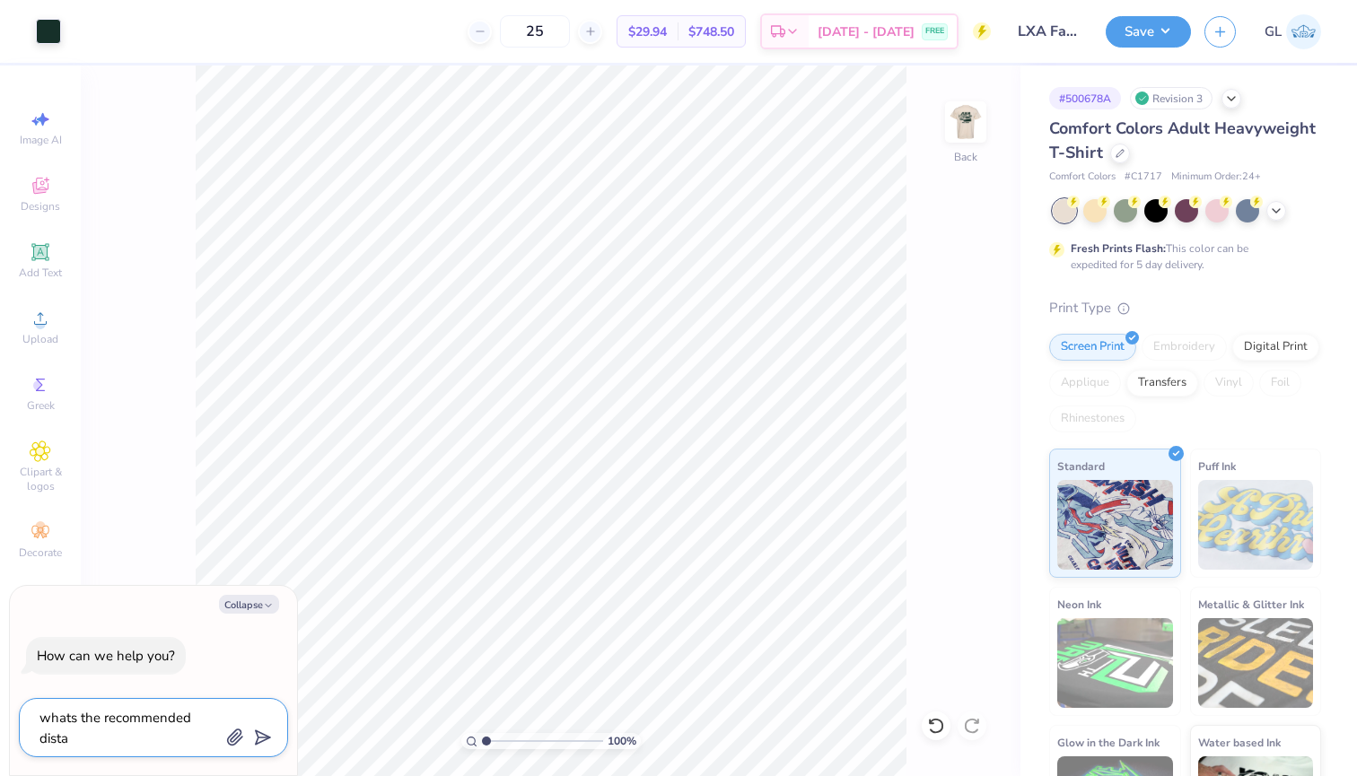
type textarea "whats the recommended distan"
type textarea "x"
type textarea "whats the recommended distanc"
type textarea "x"
type textarea "whats the recommended distance"
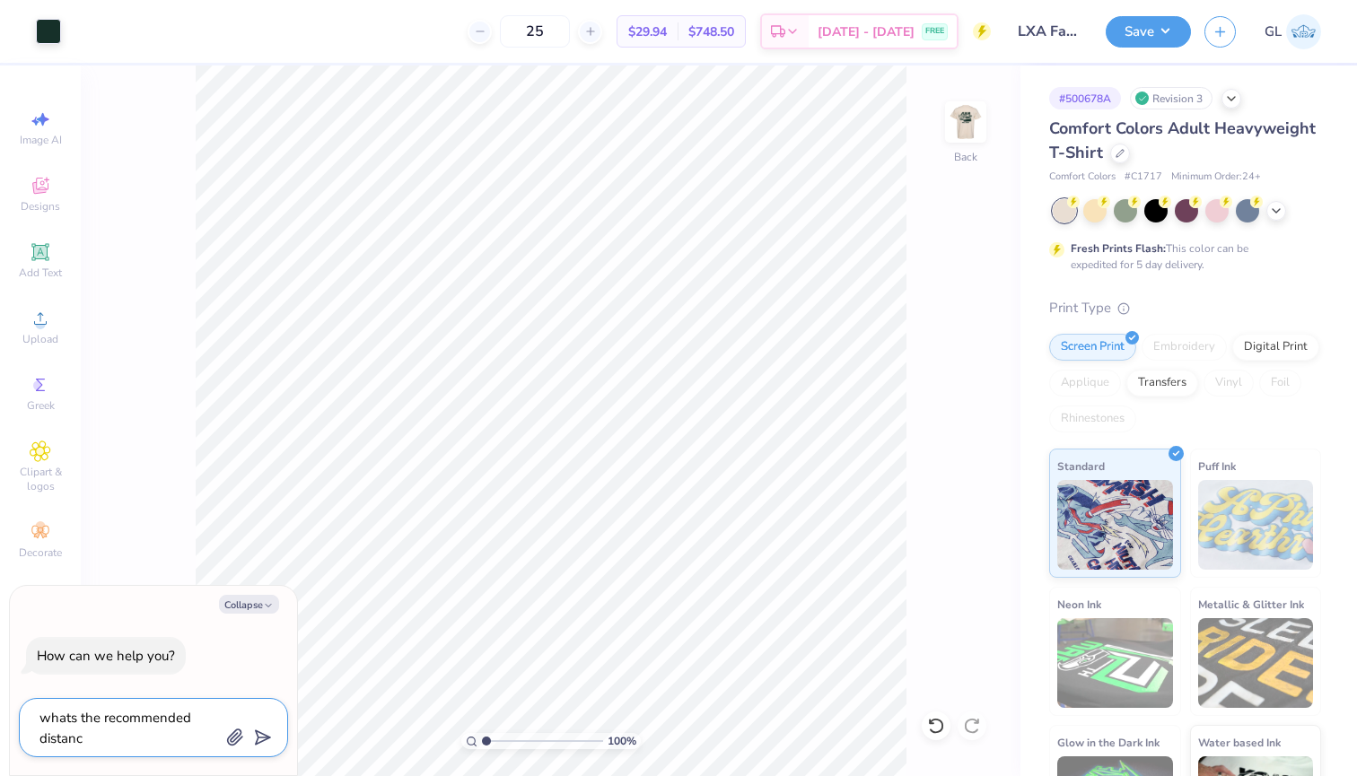
type textarea "x"
type textarea "whats the recommended distance"
type textarea "x"
type textarea "whats the recommended distance f"
type textarea "x"
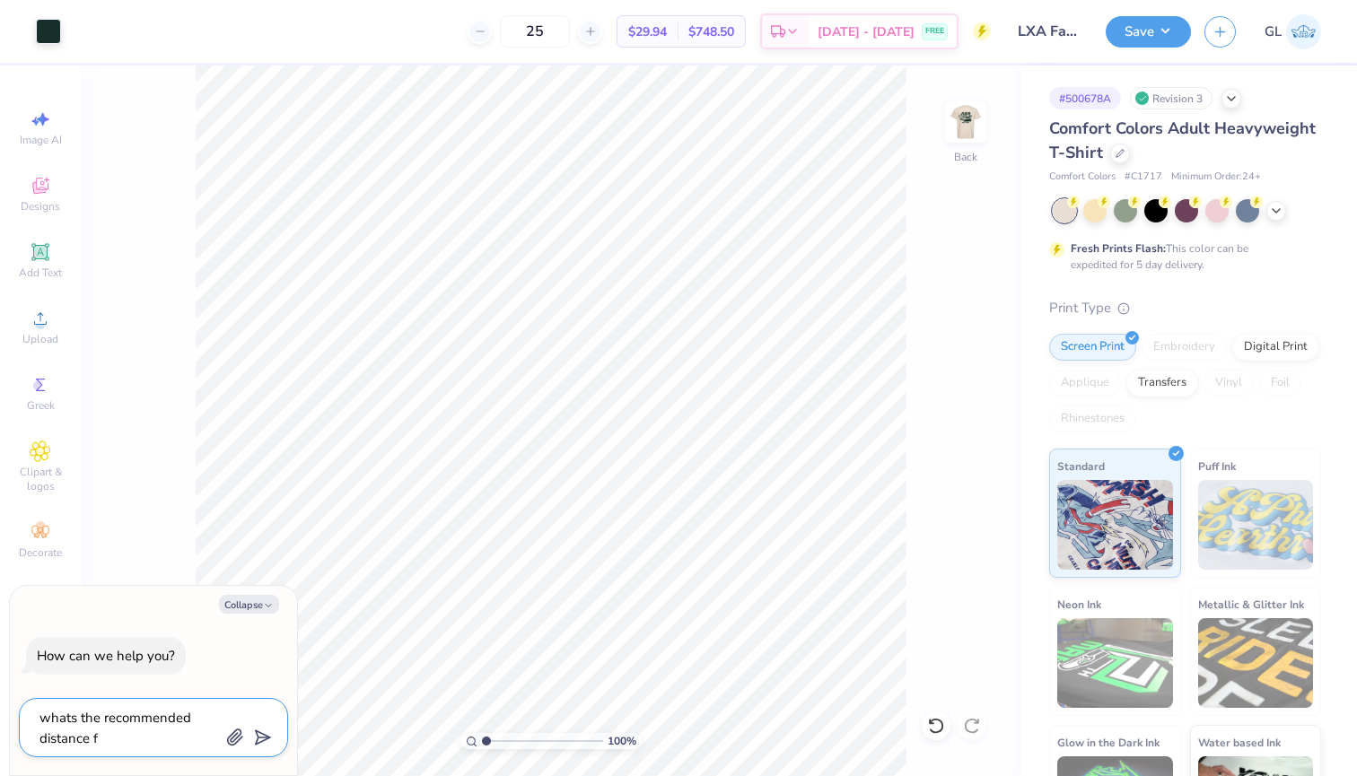
type textarea "whats the recommended distance fr"
type textarea "x"
type textarea "whats the recommended distance fro"
type textarea "x"
type textarea "whats the recommended distance from"
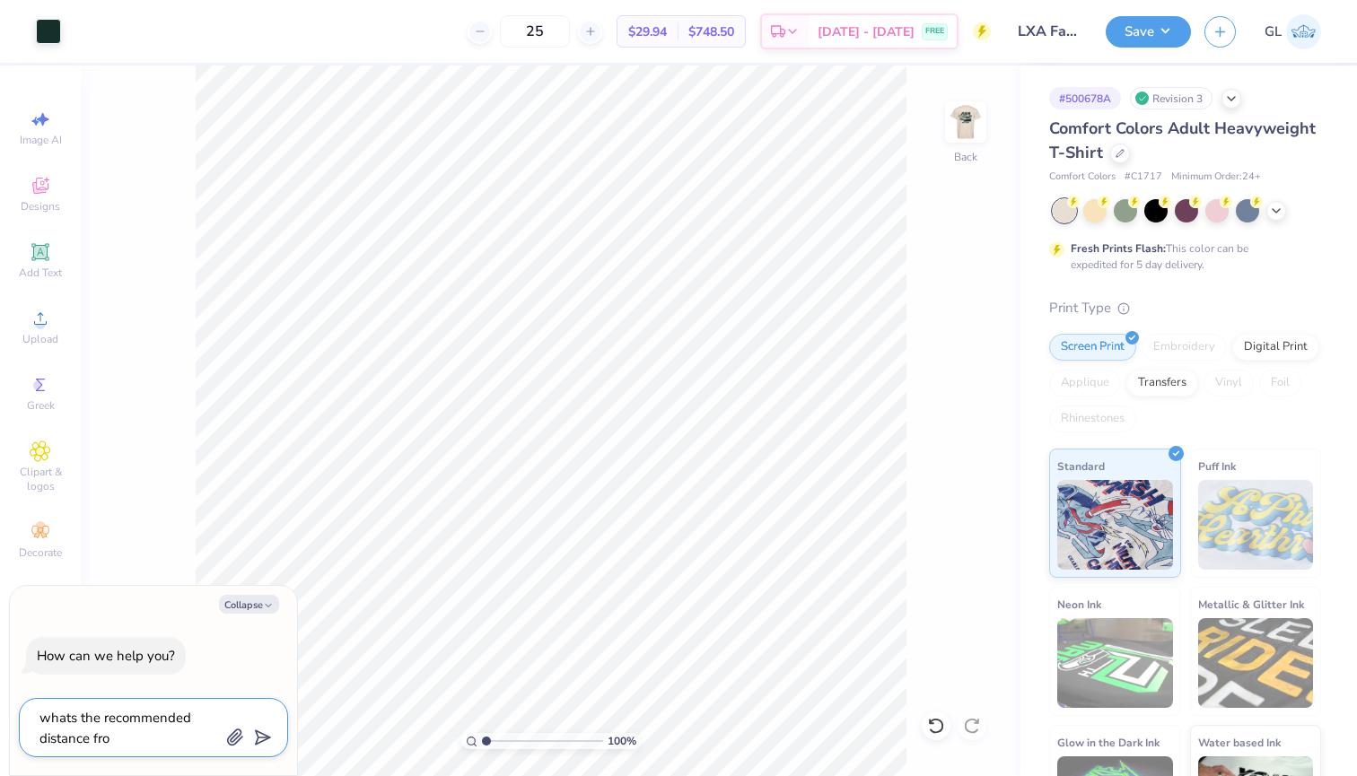
type textarea "x"
type textarea "whats the recommended distance from"
type textarea "x"
type textarea "whats the recommended distance from c"
type textarea "x"
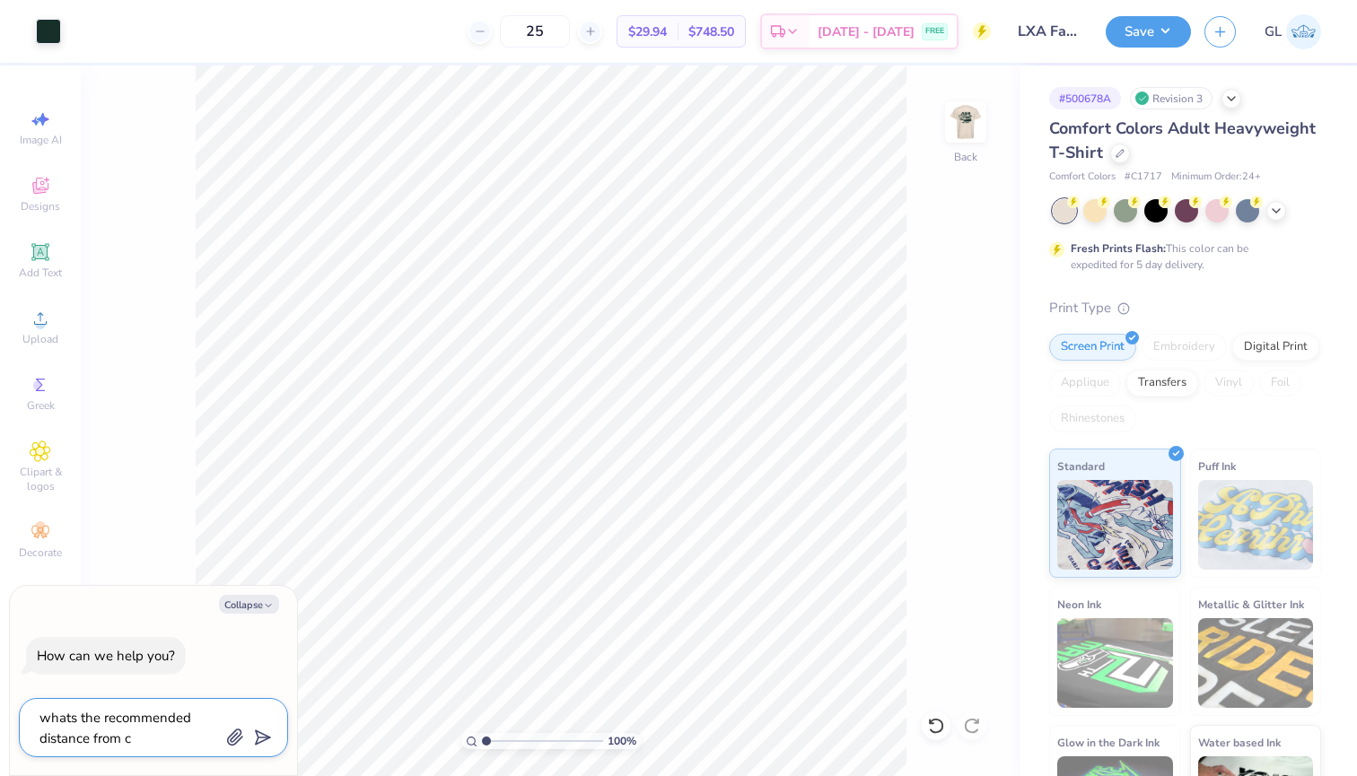
type textarea "whats the recommended distance from co"
type textarea "x"
type textarea "whats the recommended distance from col"
type textarea "x"
type textarea "whats the recommended distance from co"
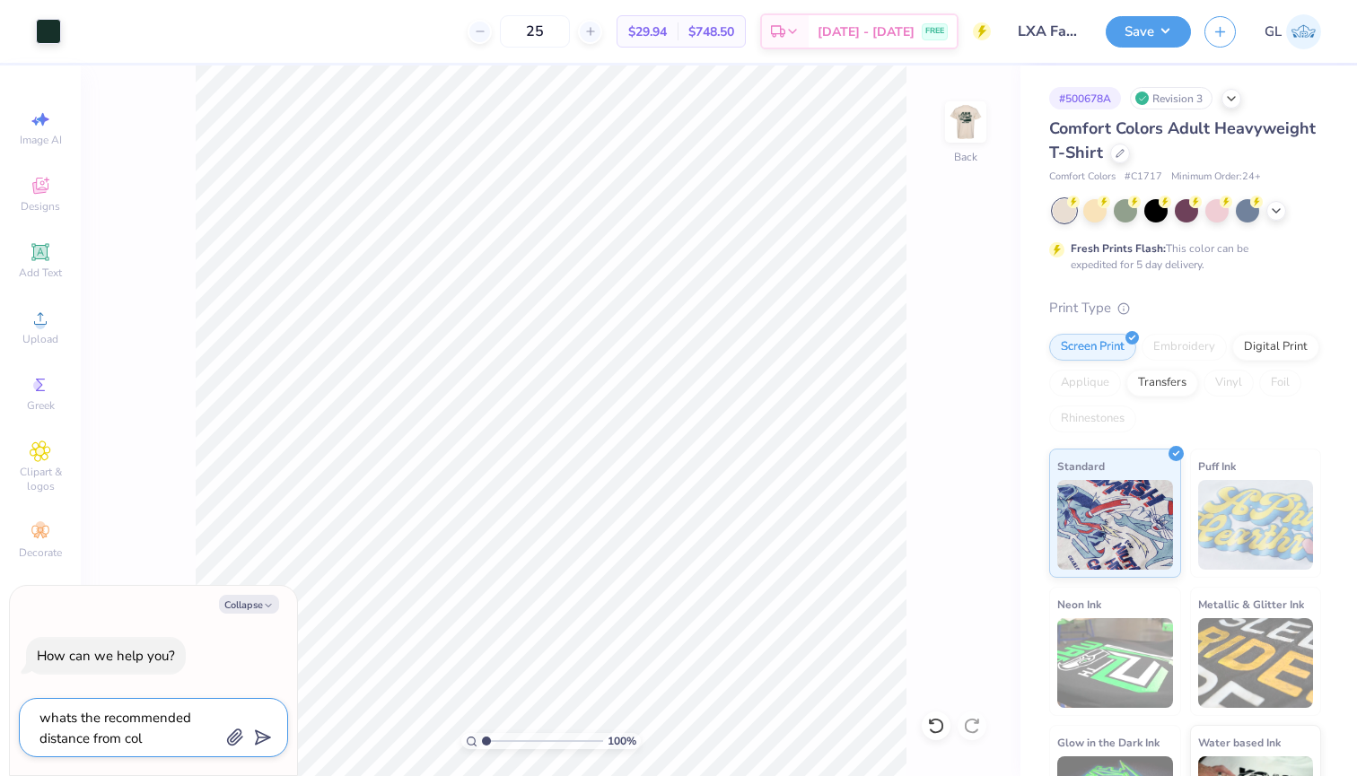
type textarea "x"
type textarea "whats the recommended distance from coo"
type textarea "x"
type textarea "whats the recommended distance from co"
type textarea "x"
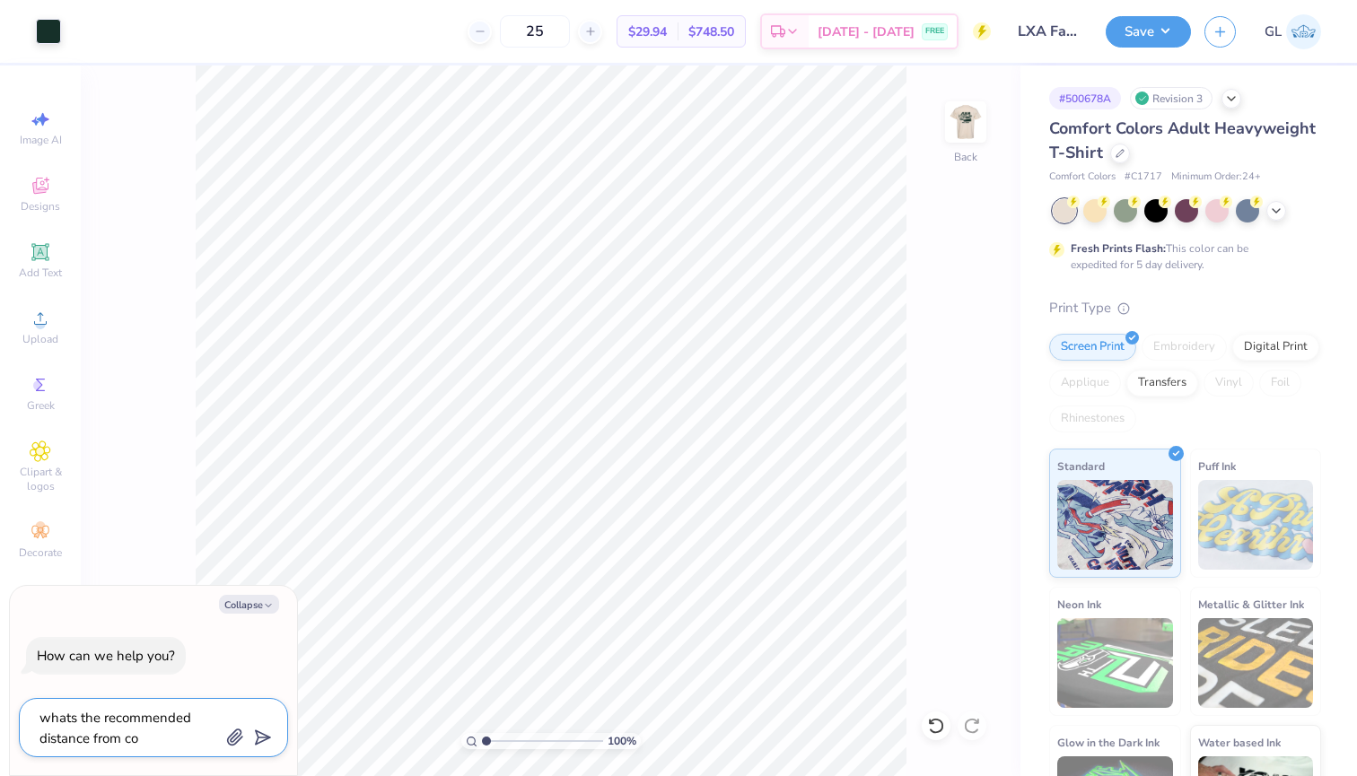
type textarea "whats the recommended distance from col"
type textarea "x"
type textarea "whats the recommended distance from coll"
type textarea "x"
type textarea "whats the recommended distance from colla"
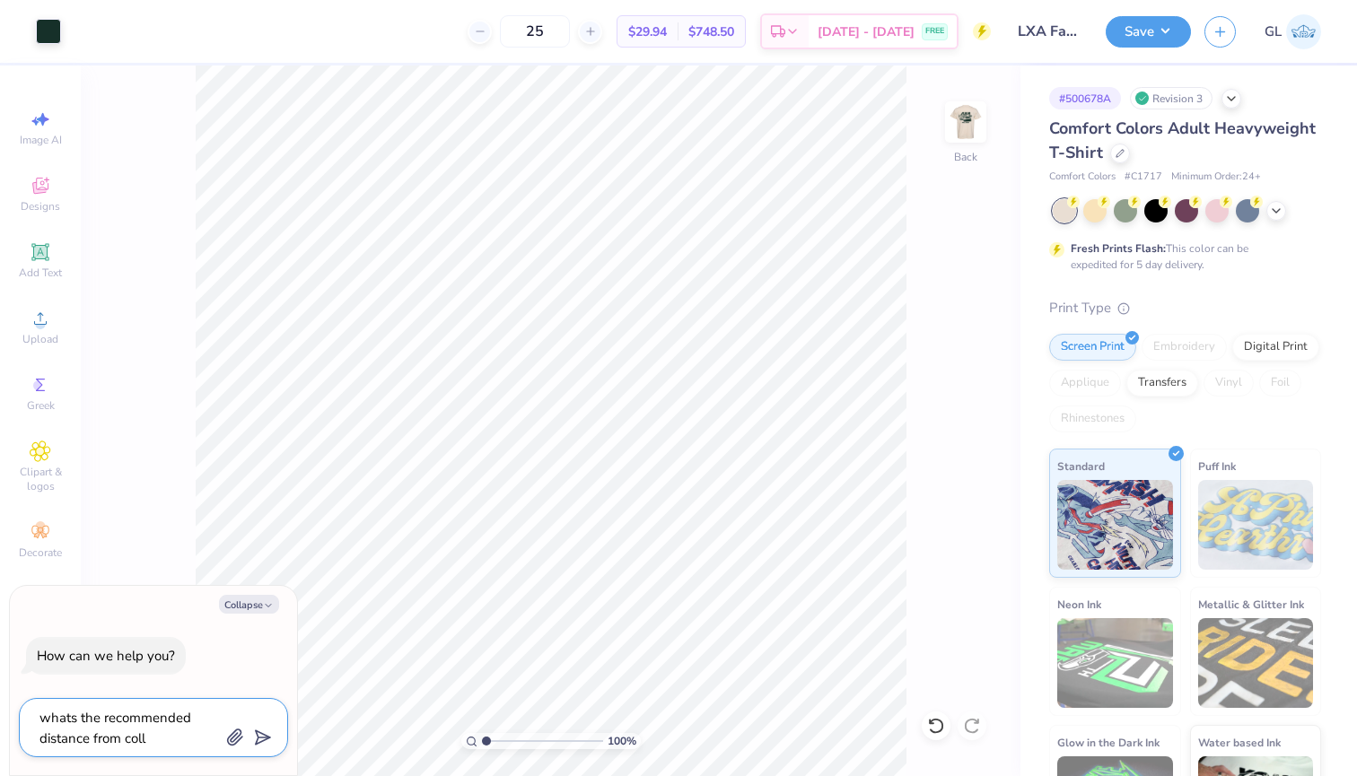
type textarea "x"
type textarea "whats the recommended distance from collar"
type textarea "x"
type textarea "whats the recommended distance from collar"
type textarea "x"
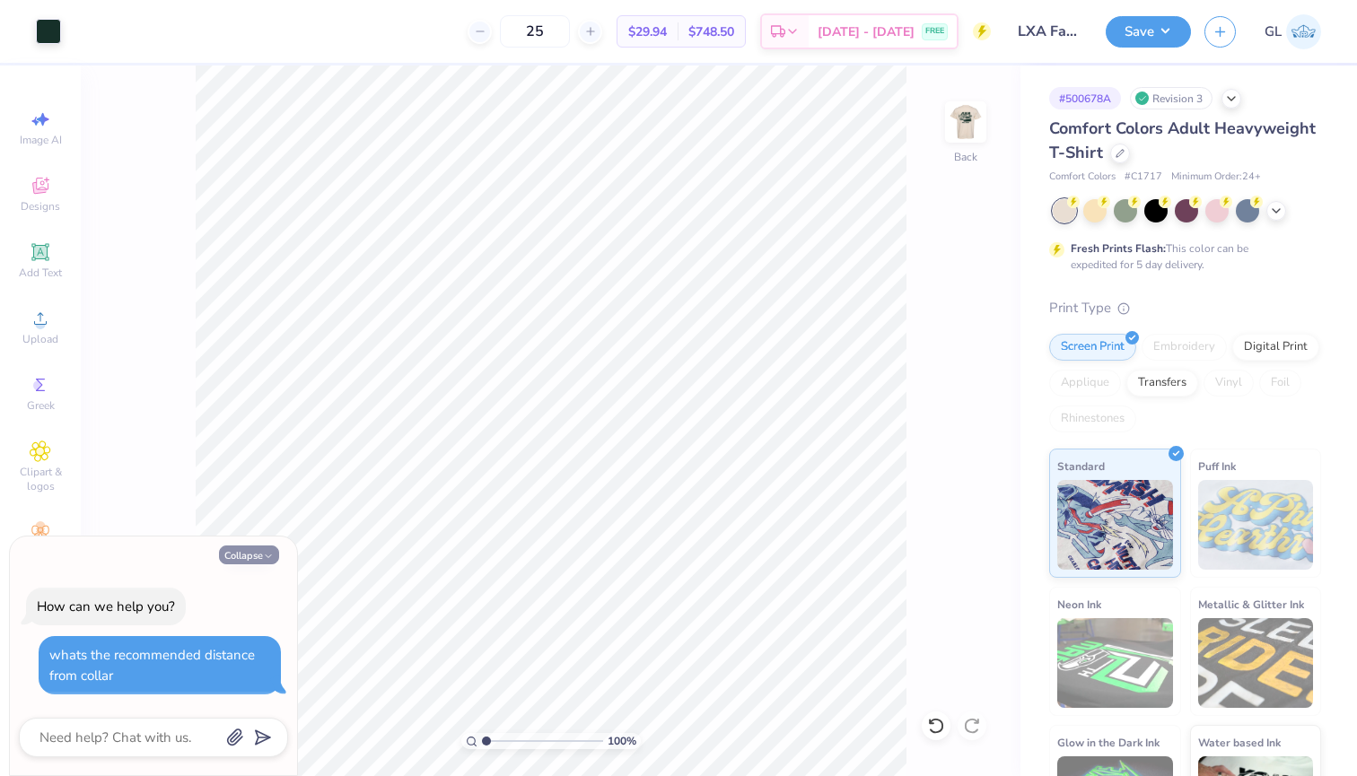
click at [253, 554] on button "Collapse" at bounding box center [249, 555] width 60 height 19
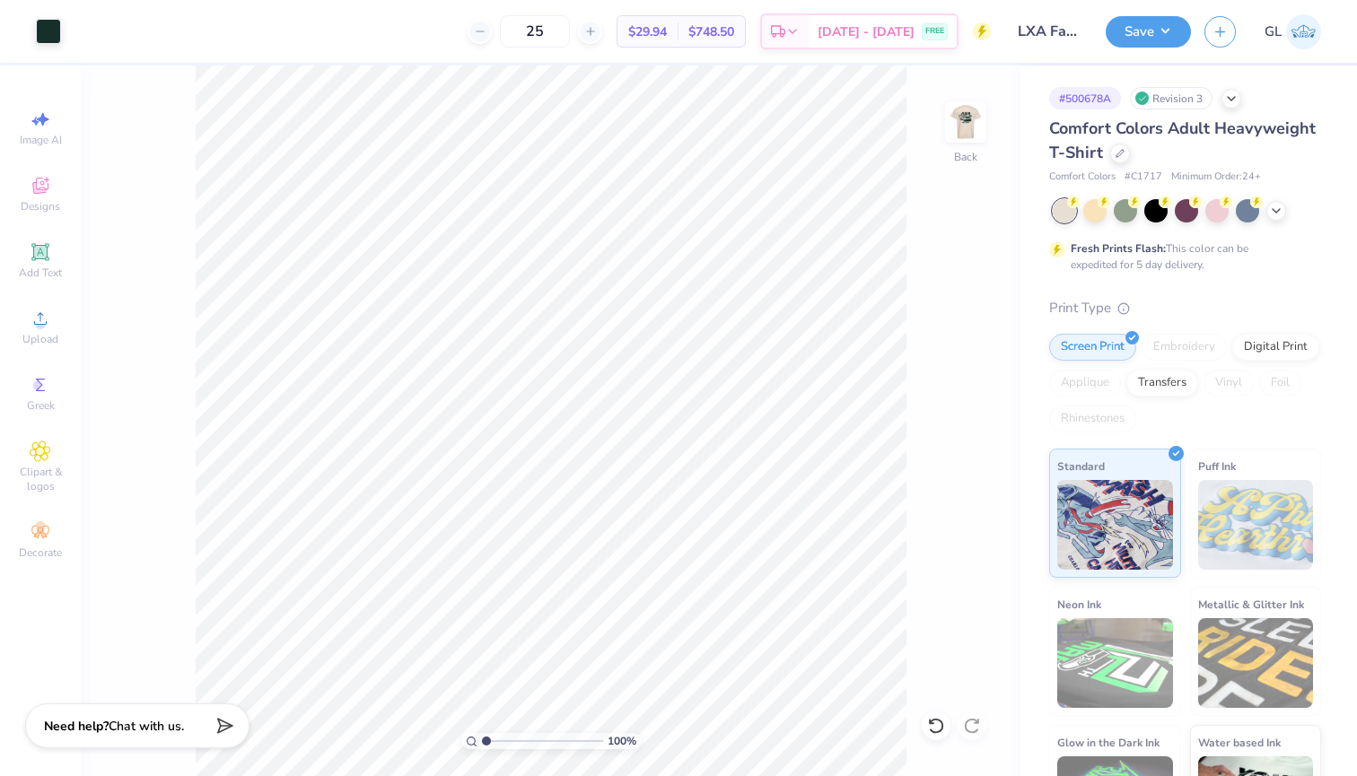
click at [125, 726] on span "Chat with us." at bounding box center [146, 726] width 75 height 17
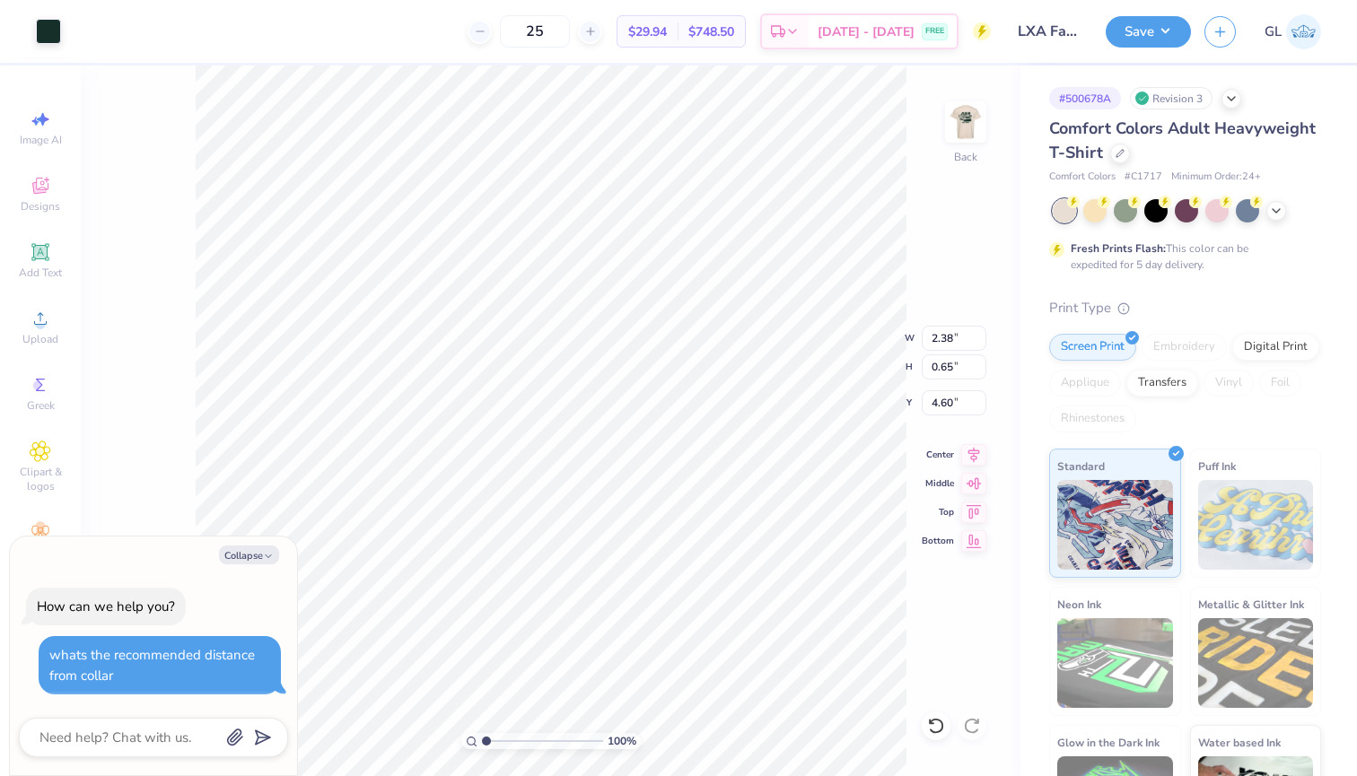
type textarea "x"
type input "4.90"
type textarea "x"
type input "5.44"
type textarea "x"
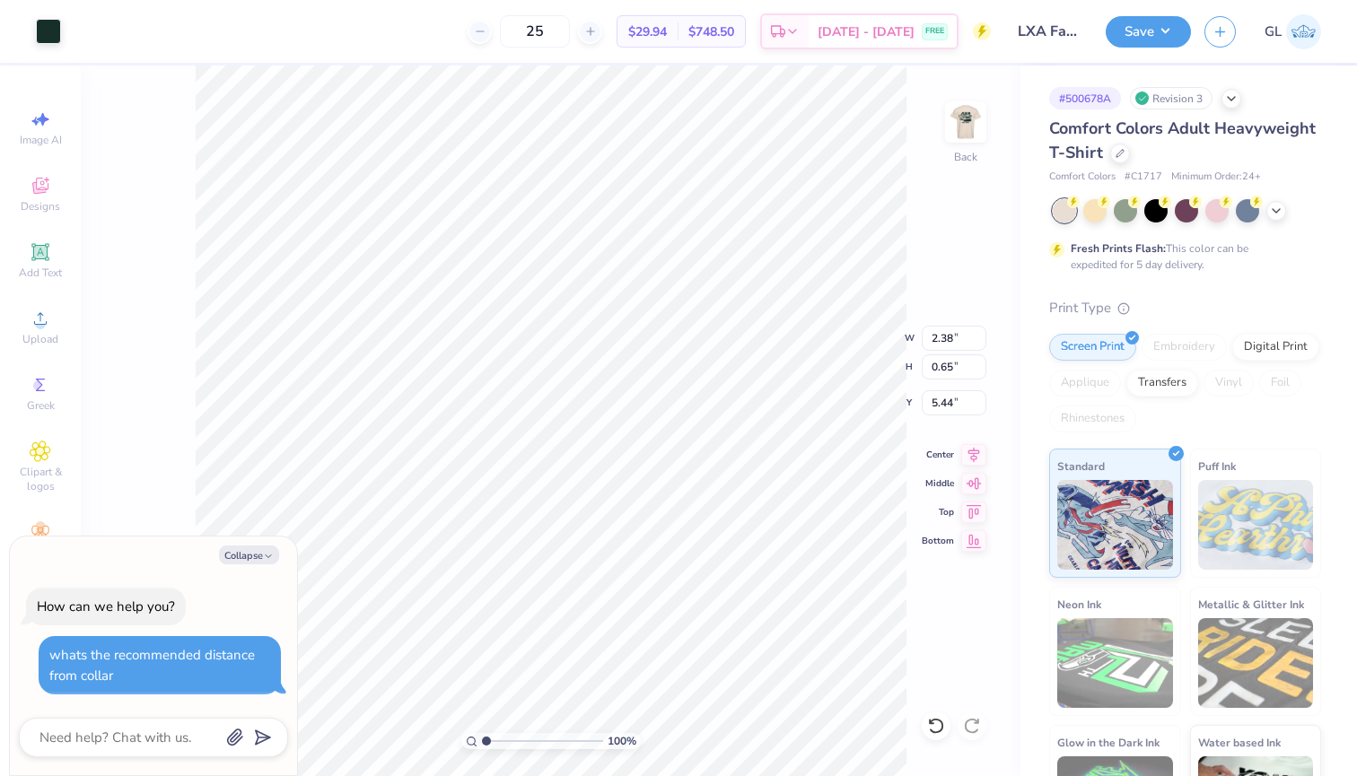
type input "4.98"
type textarea "x"
type input "4.52"
type textarea "x"
type input "4.48"
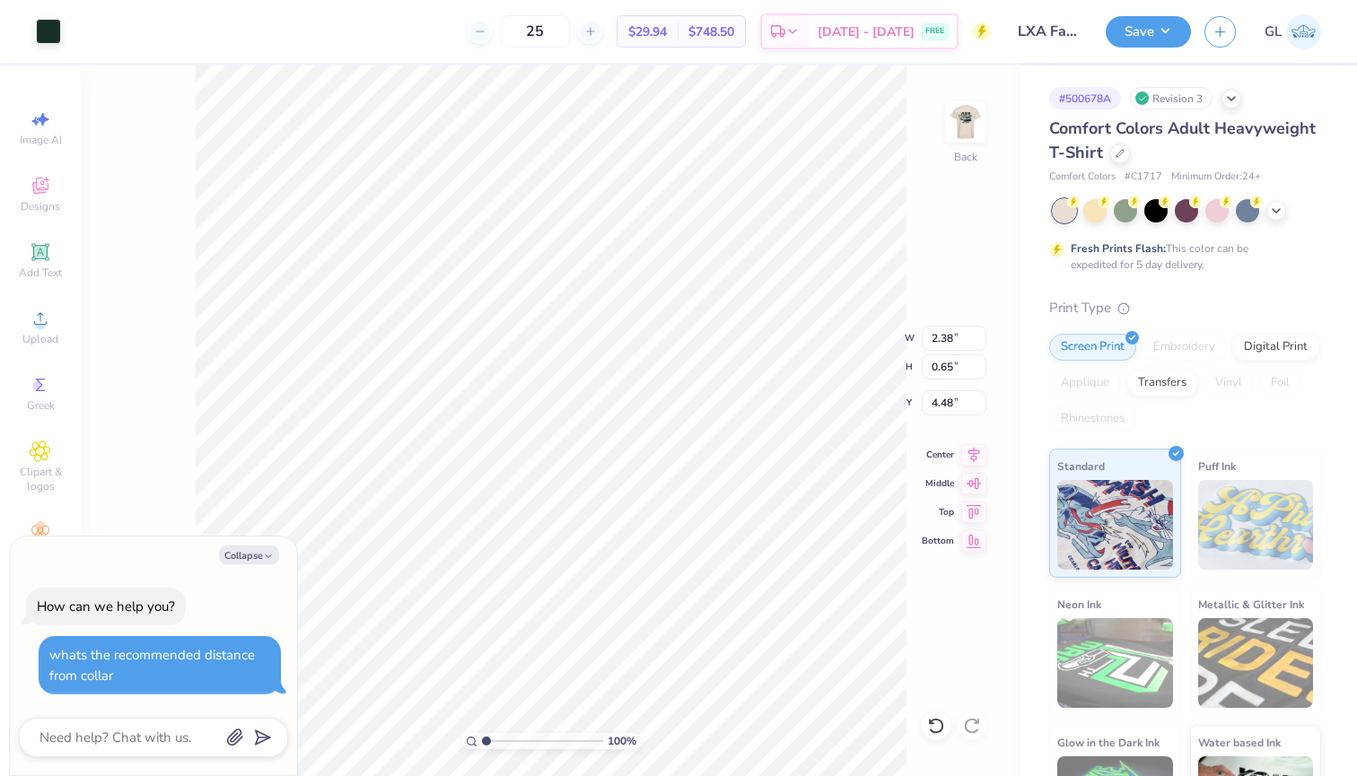
type textarea "x"
type input "2.35"
type textarea "x"
type input "3.00"
click at [975, 118] on img at bounding box center [966, 122] width 72 height 72
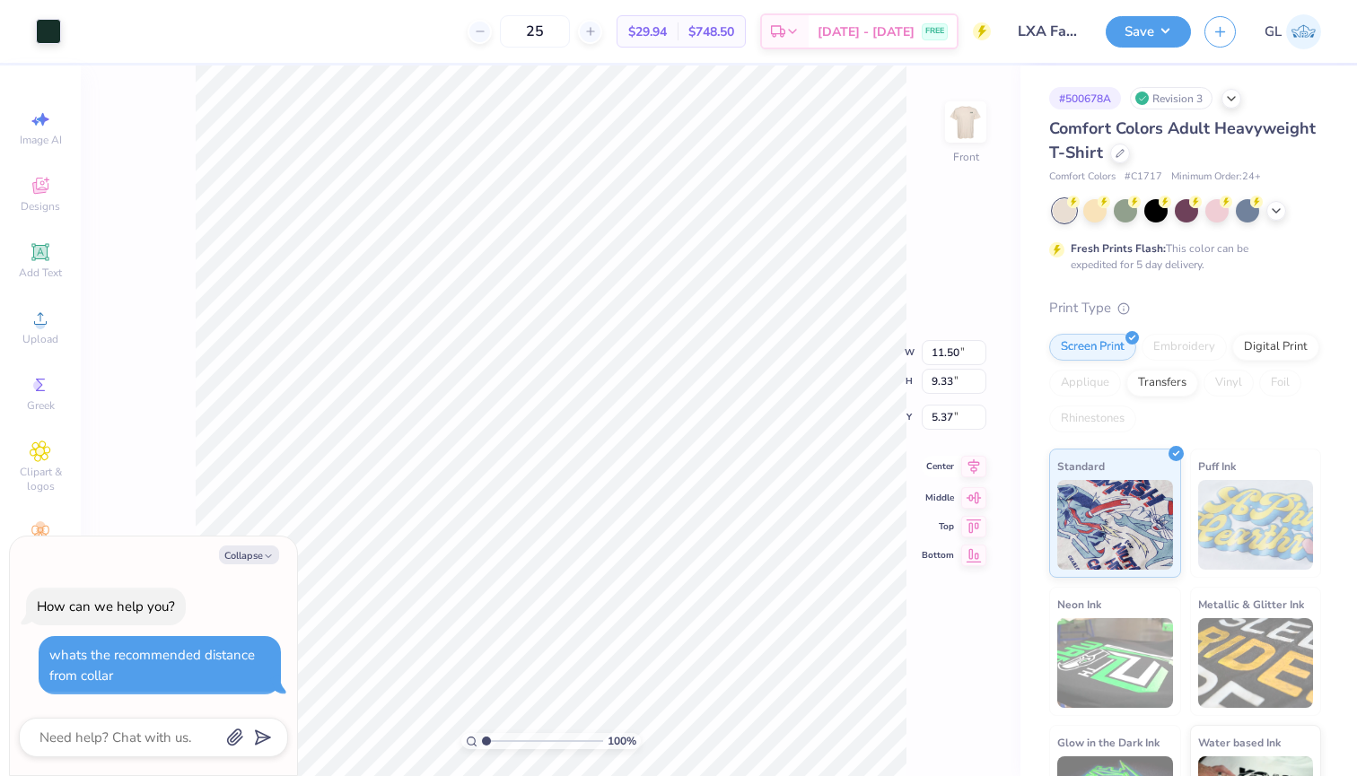
click at [973, 470] on icon at bounding box center [974, 466] width 12 height 15
click at [978, 466] on icon at bounding box center [973, 467] width 25 height 22
click at [950, 164] on div "Front" at bounding box center [965, 133] width 41 height 64
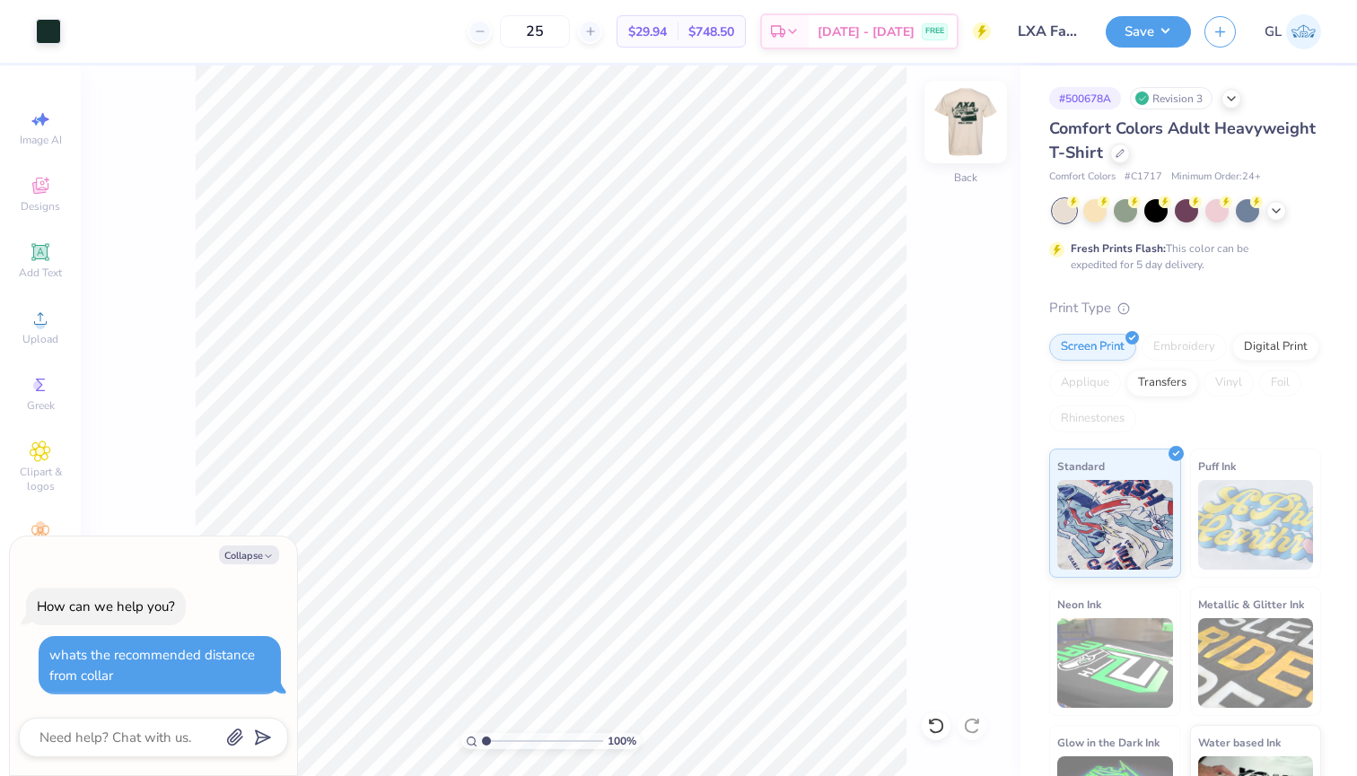
click at [946, 164] on div "Back" at bounding box center [965, 133] width 41 height 64
click at [1173, 40] on button "Save" at bounding box center [1148, 28] width 85 height 31
type textarea "x"
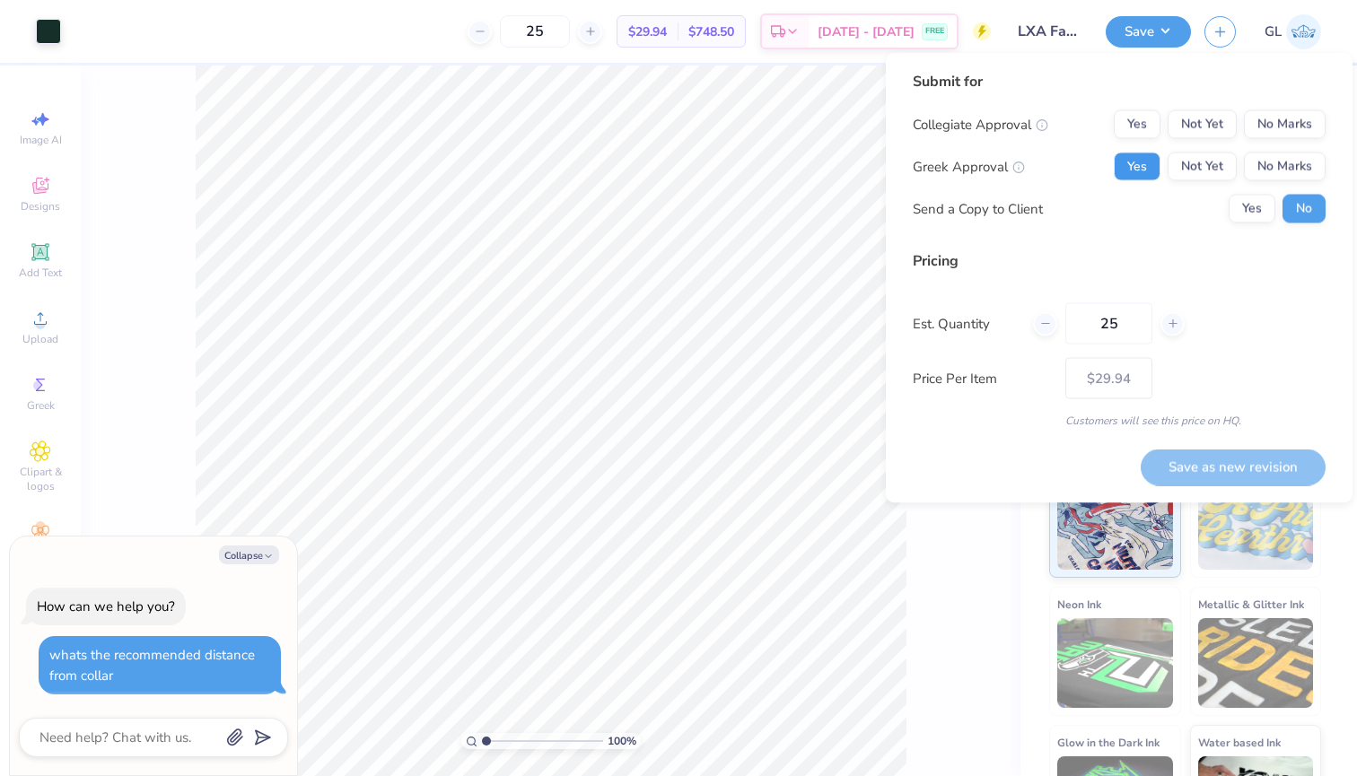
click at [1131, 173] on button "Yes" at bounding box center [1137, 167] width 47 height 29
click at [1292, 127] on button "No Marks" at bounding box center [1285, 124] width 82 height 29
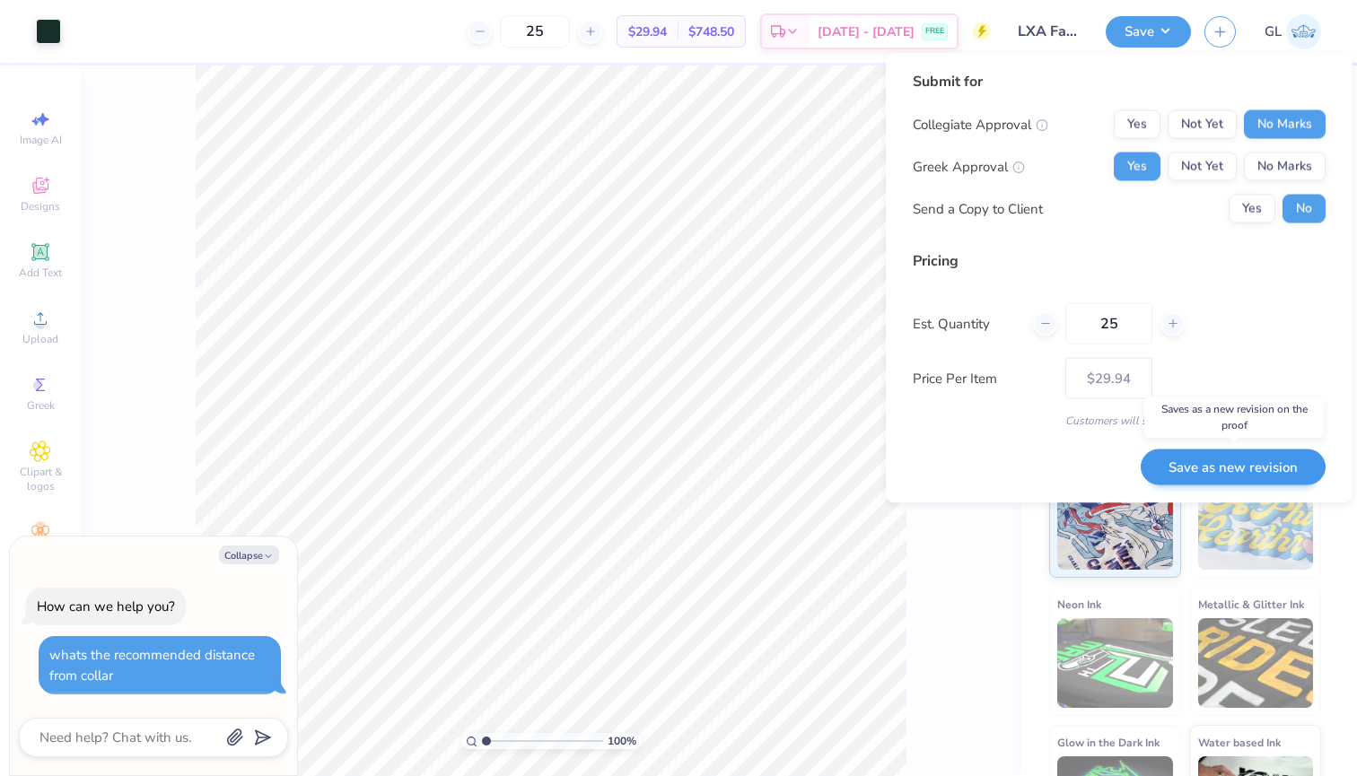
click at [1239, 462] on button "Save as new revision" at bounding box center [1233, 467] width 185 height 37
type input "$29.94"
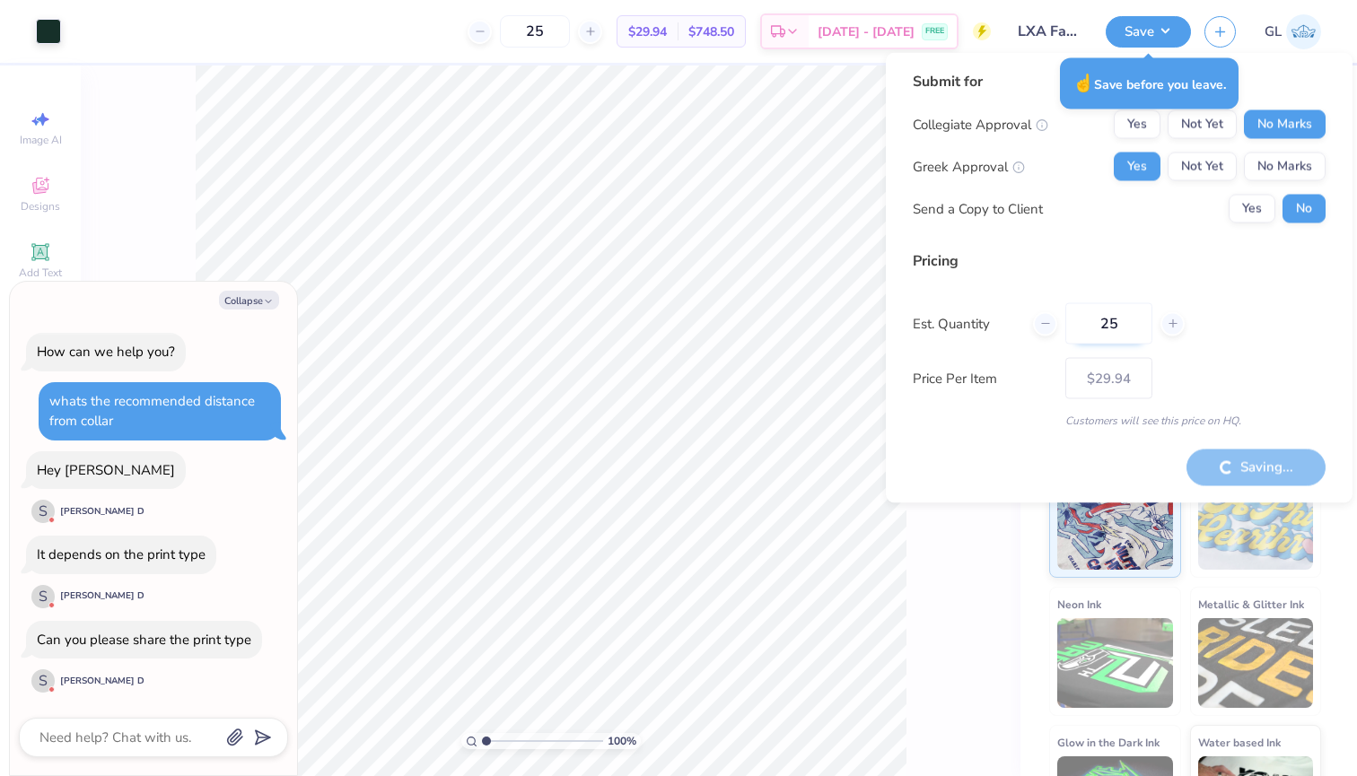
type textarea "x"
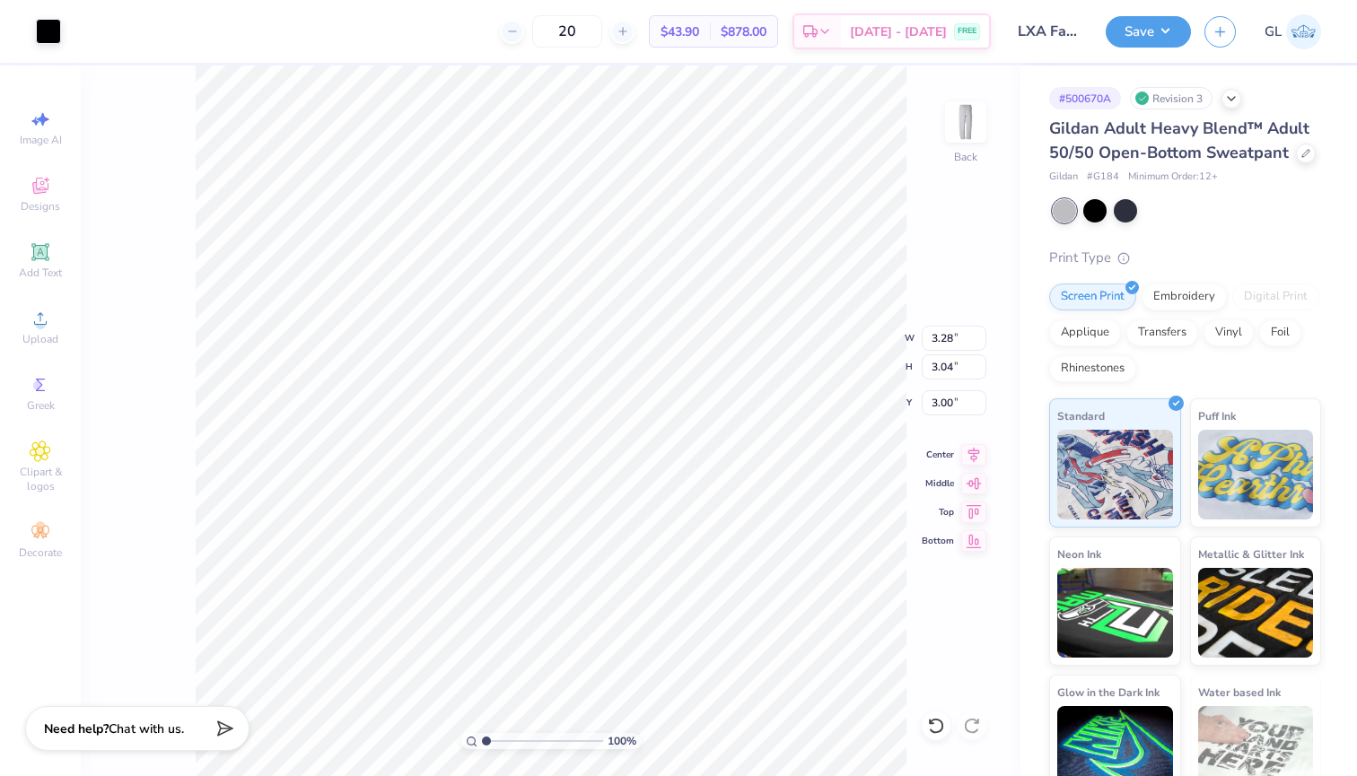
type input "3.28"
type input "3.04"
click at [940, 728] on icon at bounding box center [936, 726] width 18 height 18
click at [983, 728] on div at bounding box center [972, 726] width 29 height 29
click at [940, 726] on icon at bounding box center [936, 726] width 18 height 18
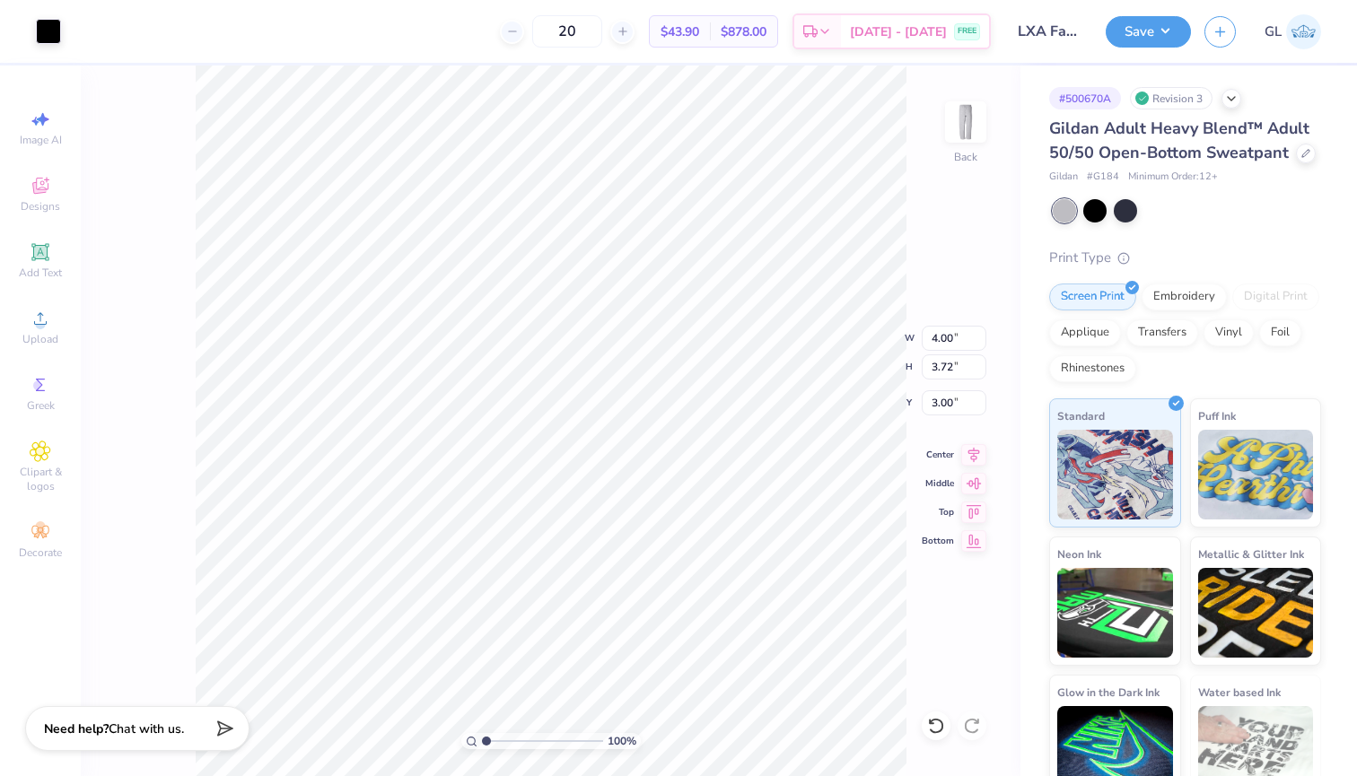
type input "3.62"
type input "3.36"
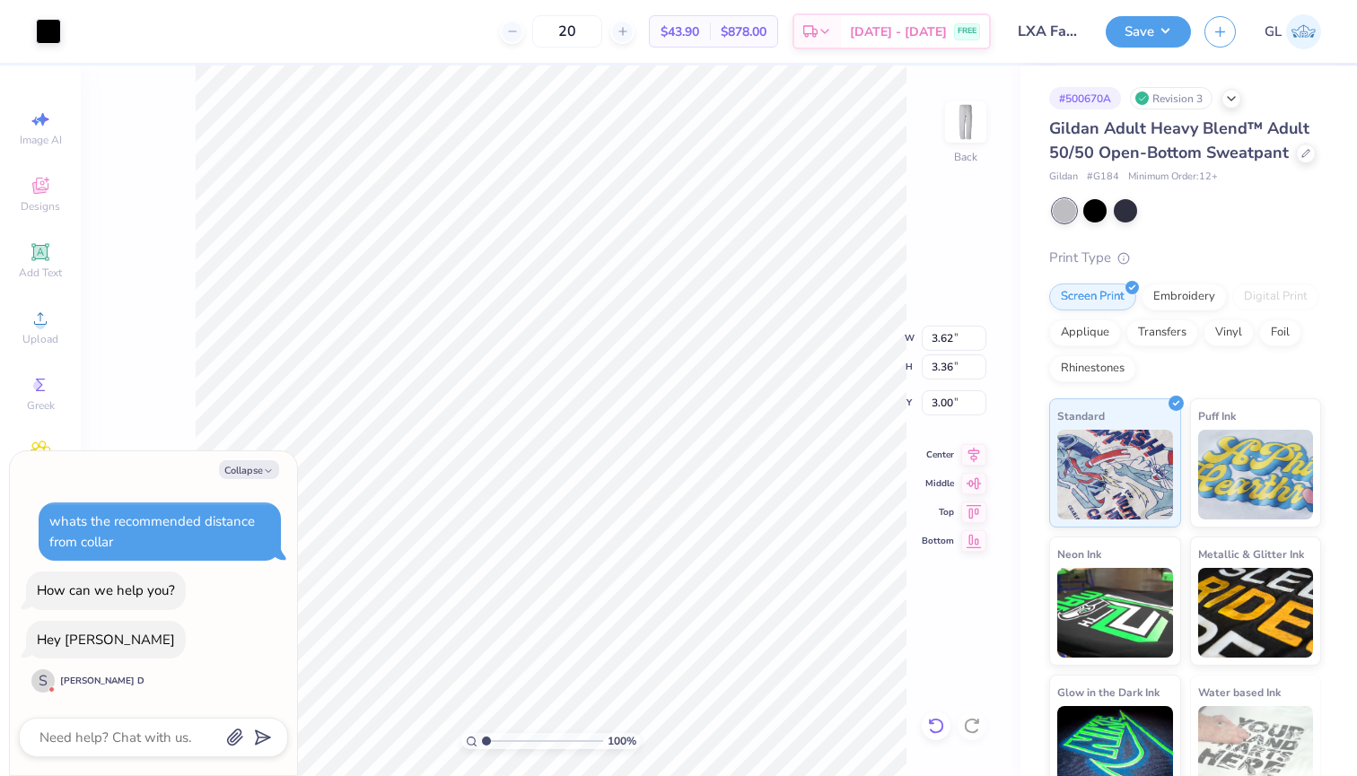
click at [935, 726] on icon at bounding box center [936, 726] width 18 height 18
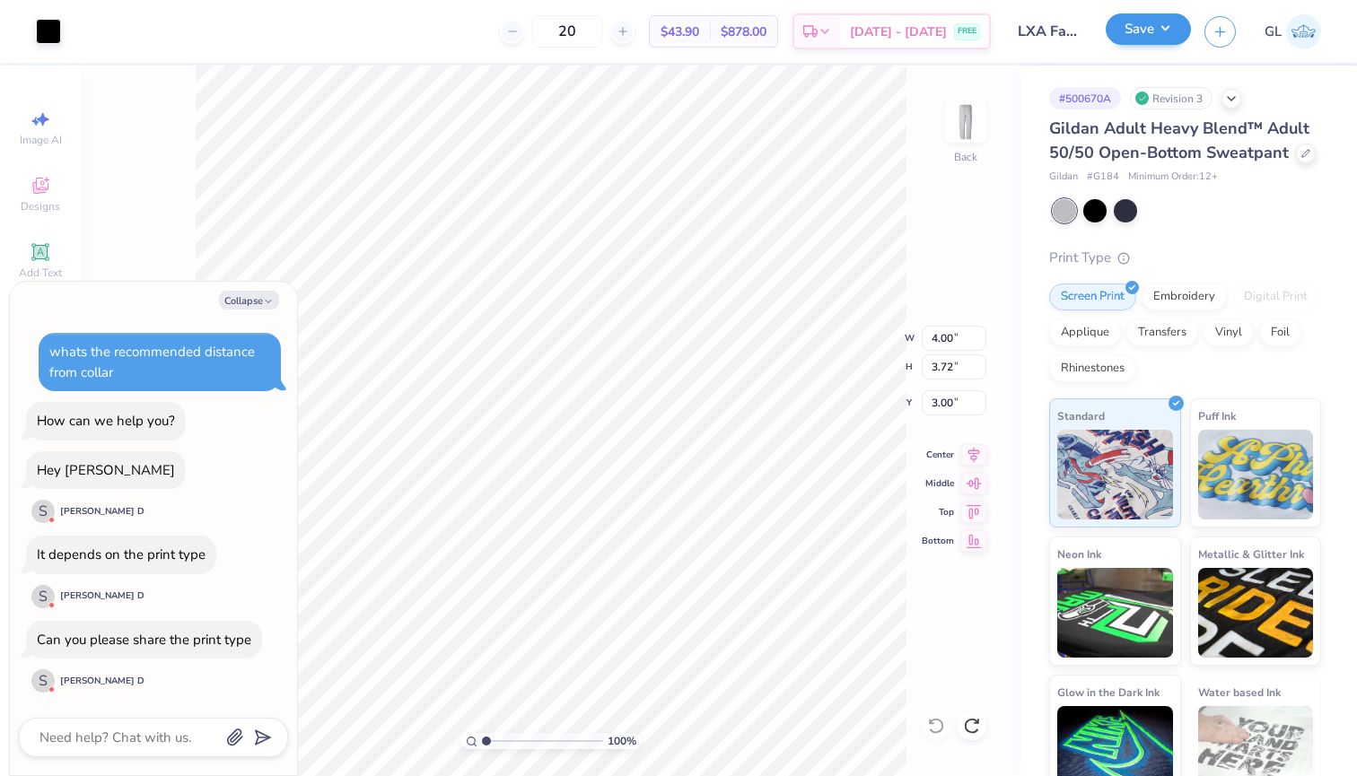
click at [1142, 17] on button "Save" at bounding box center [1148, 28] width 85 height 31
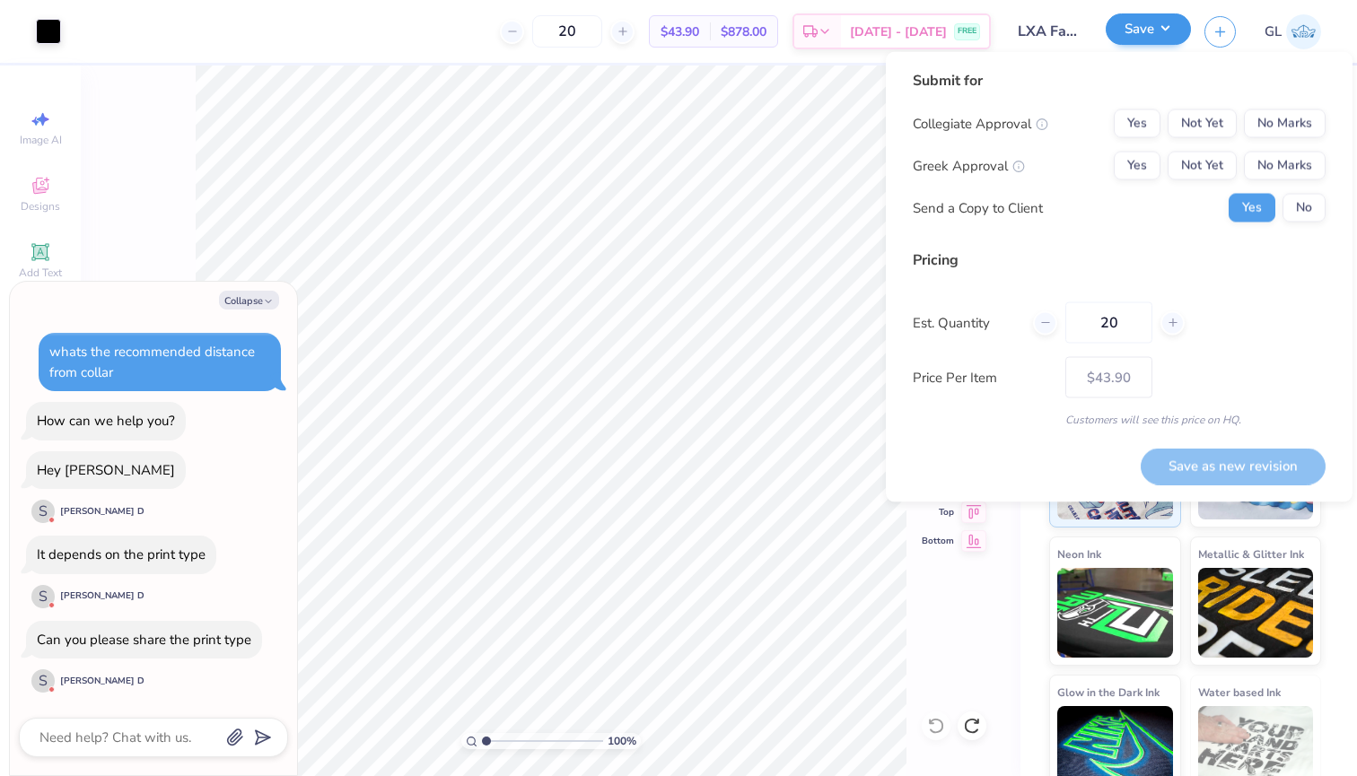
type textarea "x"
click at [1140, 173] on button "Yes" at bounding box center [1137, 166] width 47 height 29
click at [1311, 136] on button "No Marks" at bounding box center [1285, 123] width 82 height 29
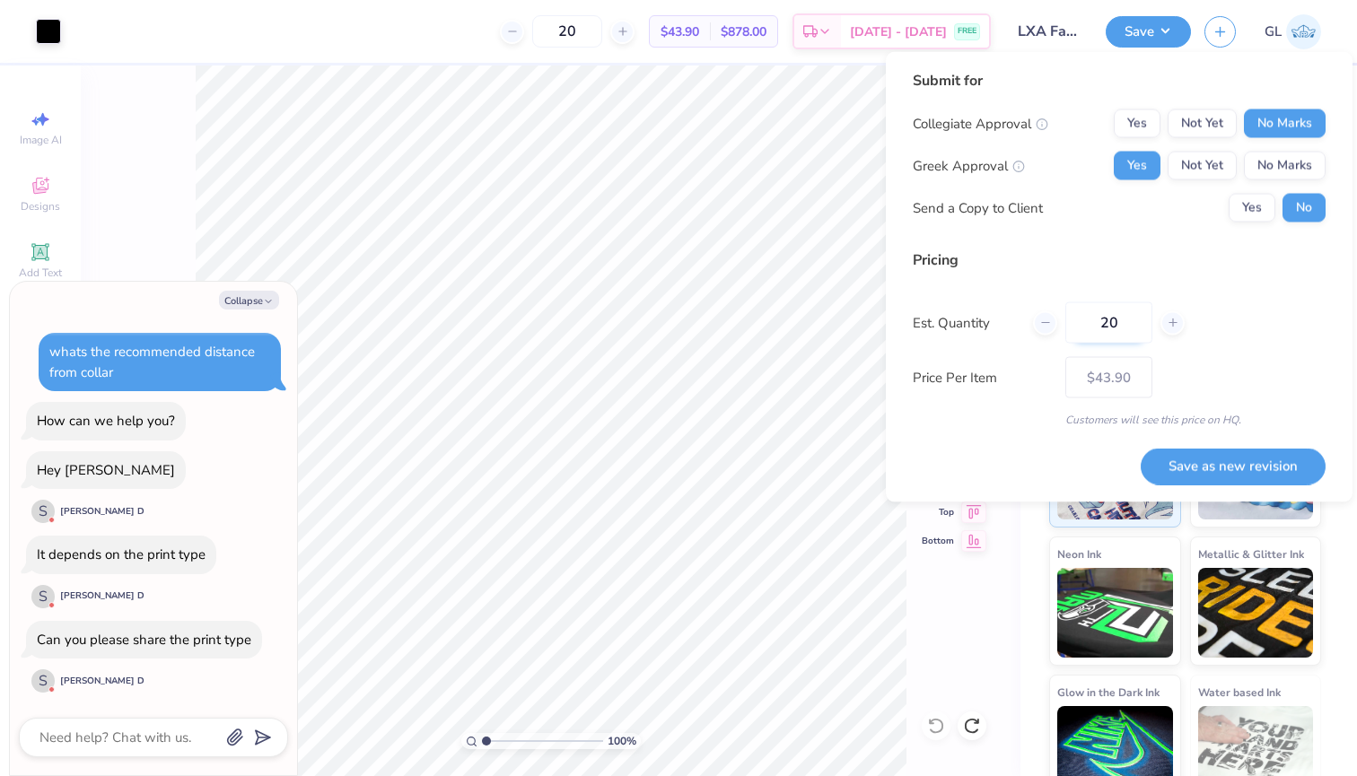
click at [1111, 320] on input "20" at bounding box center [1108, 322] width 87 height 41
type input "25"
type input "$39.26"
type input "25"
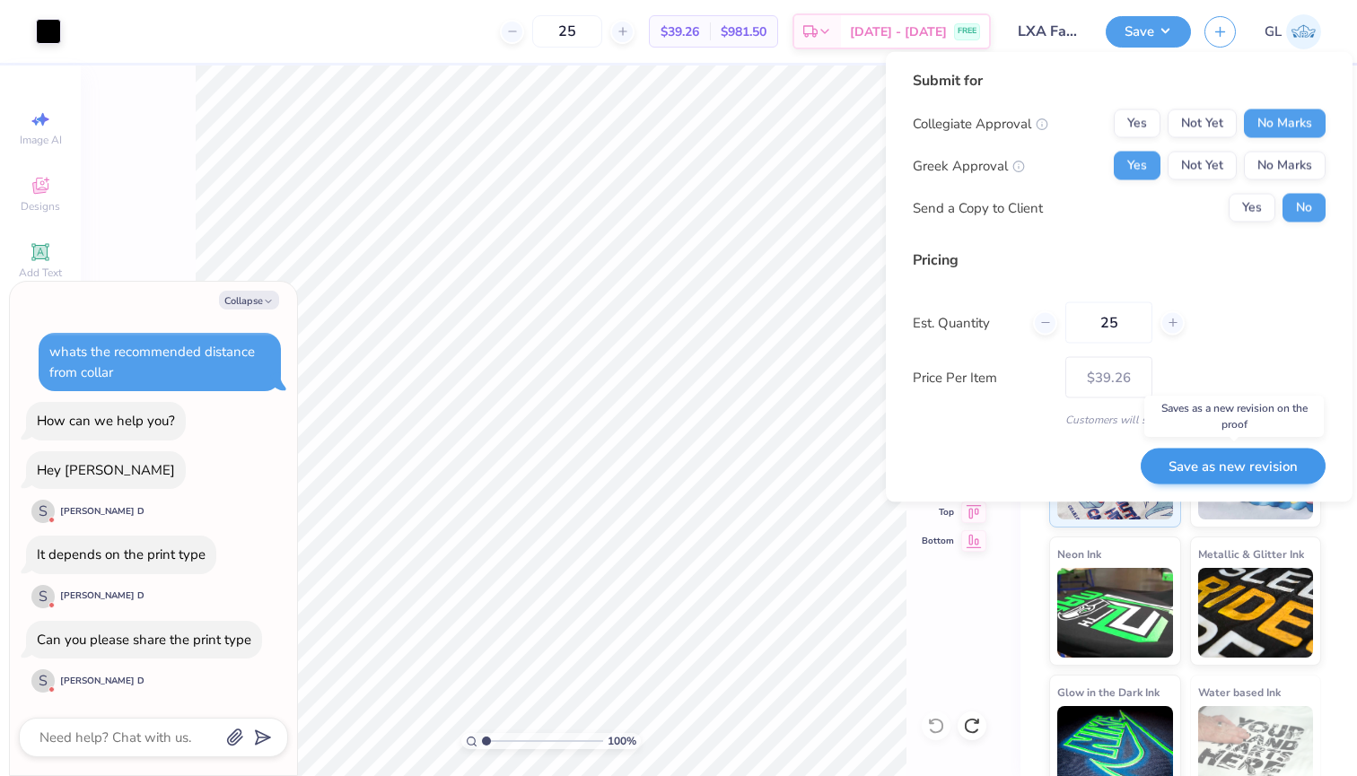
click at [1200, 461] on button "Save as new revision" at bounding box center [1233, 466] width 185 height 37
type input "$39.26"
type textarea "x"
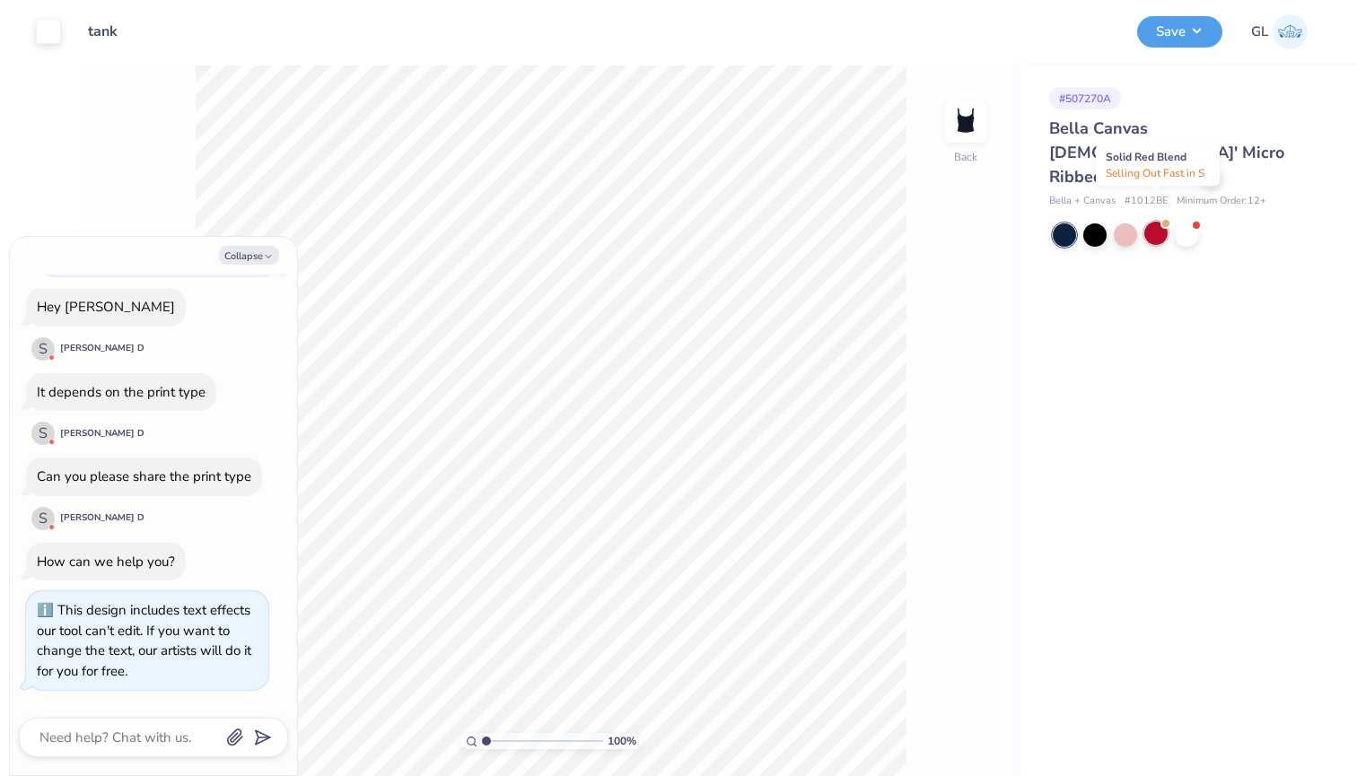
click at [1155, 222] on div at bounding box center [1155, 233] width 23 height 23
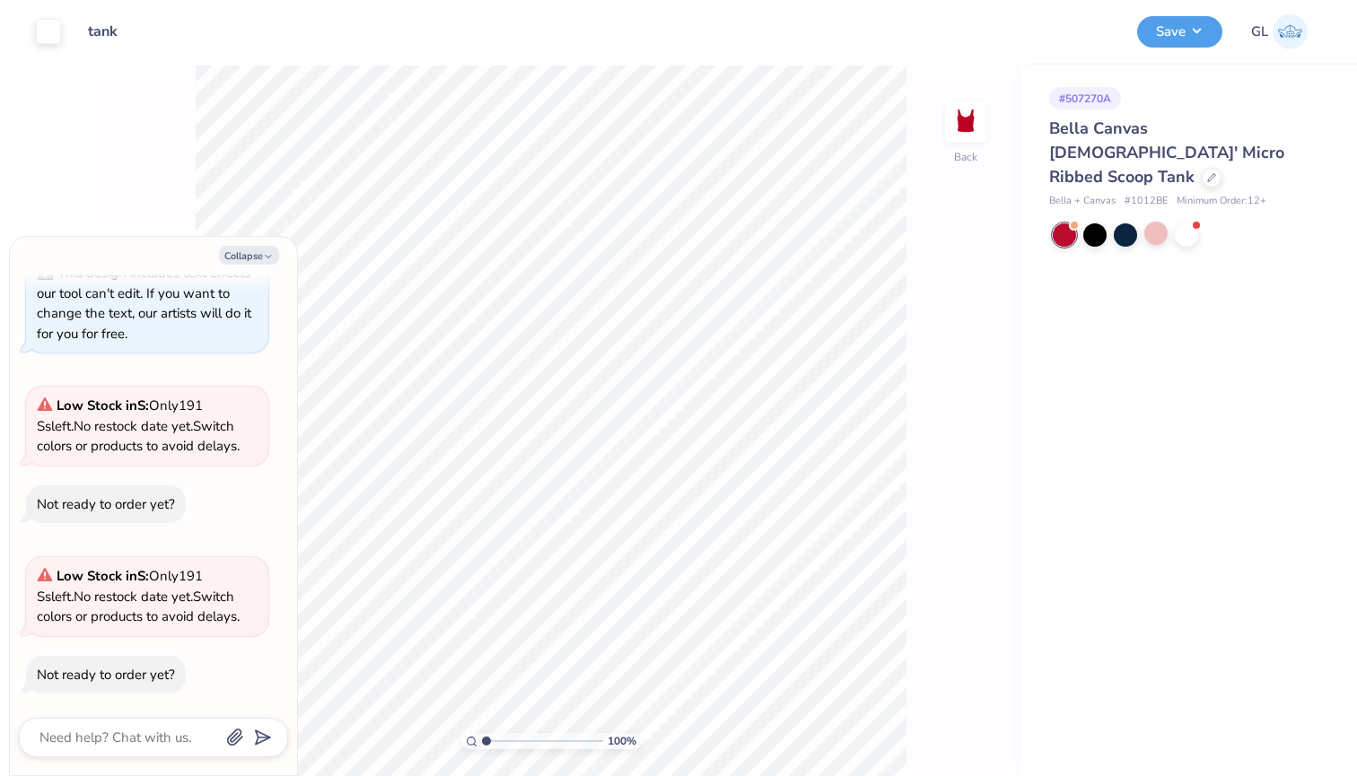
type textarea "x"
